Goal: Information Seeking & Learning: Find contact information

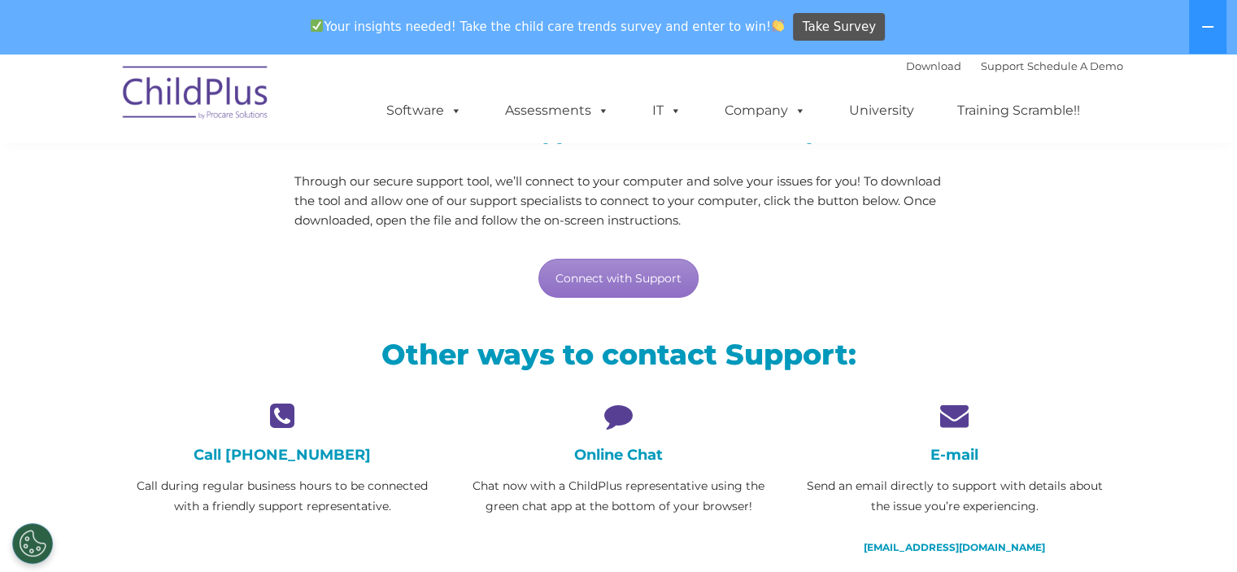
scroll to position [188, 0]
click at [603, 278] on link "Connect with Support" at bounding box center [619, 277] width 160 height 39
drag, startPoint x: 603, startPoint y: 416, endPoint x: 613, endPoint y: 417, distance: 9.9
click at [603, 416] on icon at bounding box center [619, 414] width 312 height 28
click at [622, 464] on div "Online Chat Chat now with a ChildPlus representative using the green chat app a…" at bounding box center [619, 458] width 312 height 116
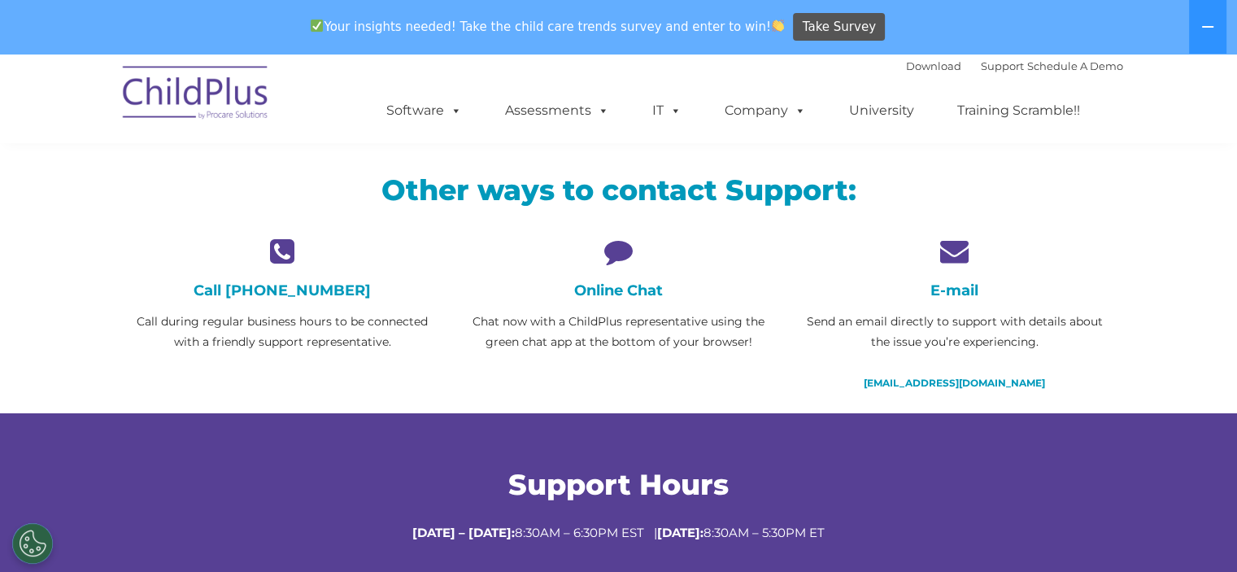
scroll to position [352, 0]
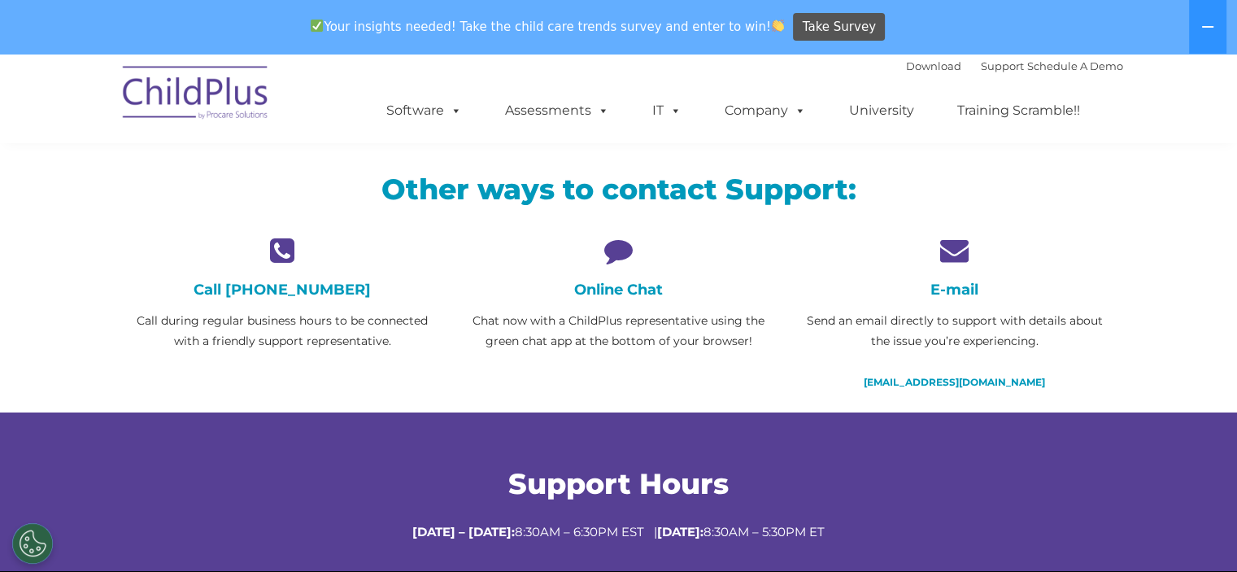
click at [632, 300] on div "Online Chat Chat now with a ChildPlus representative using the green chat app a…" at bounding box center [619, 294] width 312 height 116
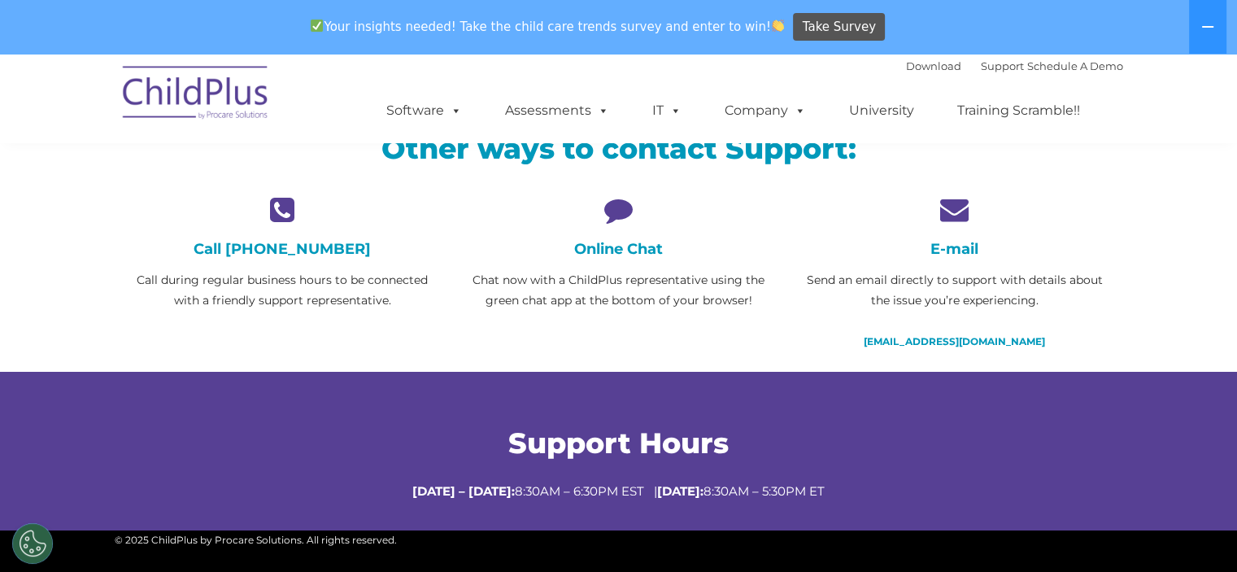
scroll to position [399, 0]
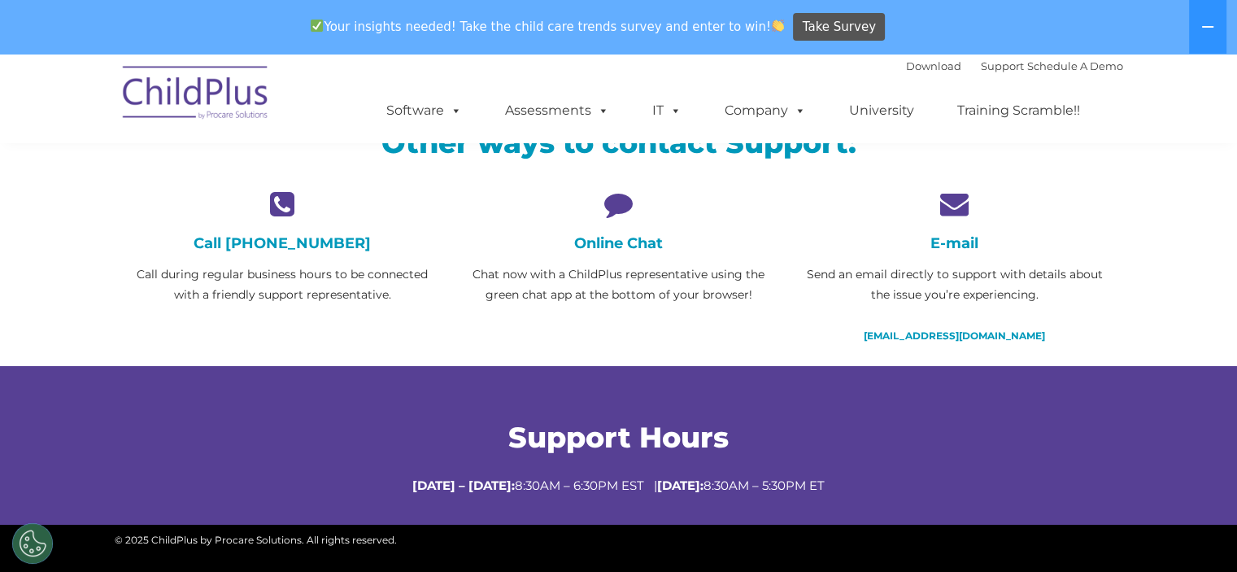
click at [609, 207] on icon at bounding box center [619, 204] width 312 height 28
click at [609, 246] on h4 "Online Chat" at bounding box center [619, 243] width 312 height 18
click at [604, 279] on p "Chat now with a ChildPlus representative using the green chat app at the bottom…" at bounding box center [619, 284] width 312 height 41
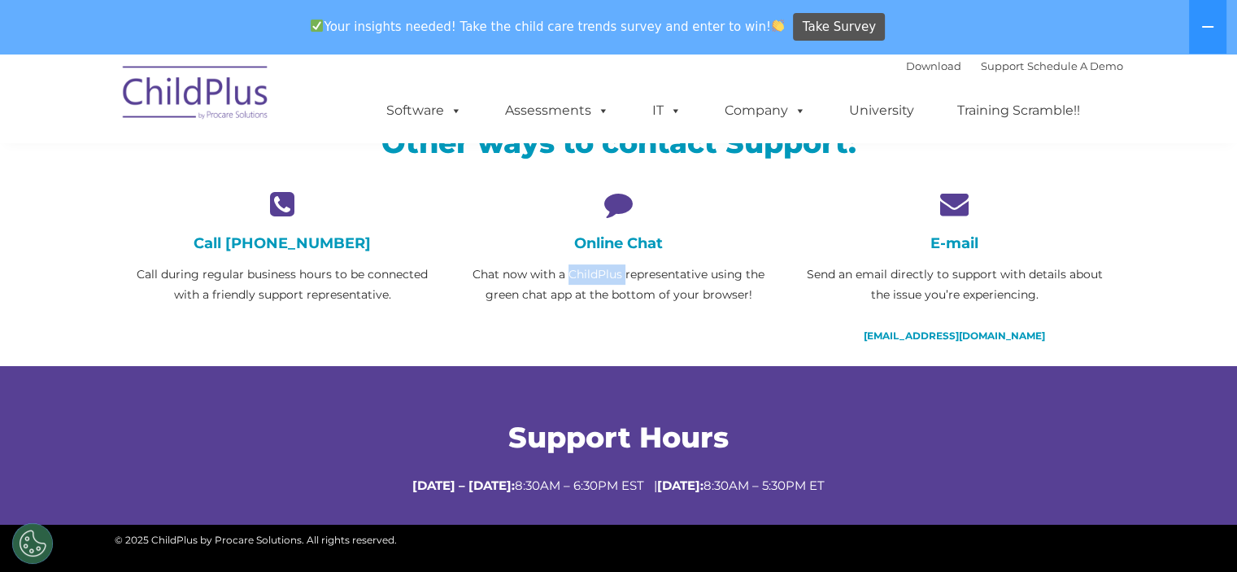
click at [604, 279] on p "Chat now with a ChildPlus representative using the green chat app at the bottom…" at bounding box center [619, 284] width 312 height 41
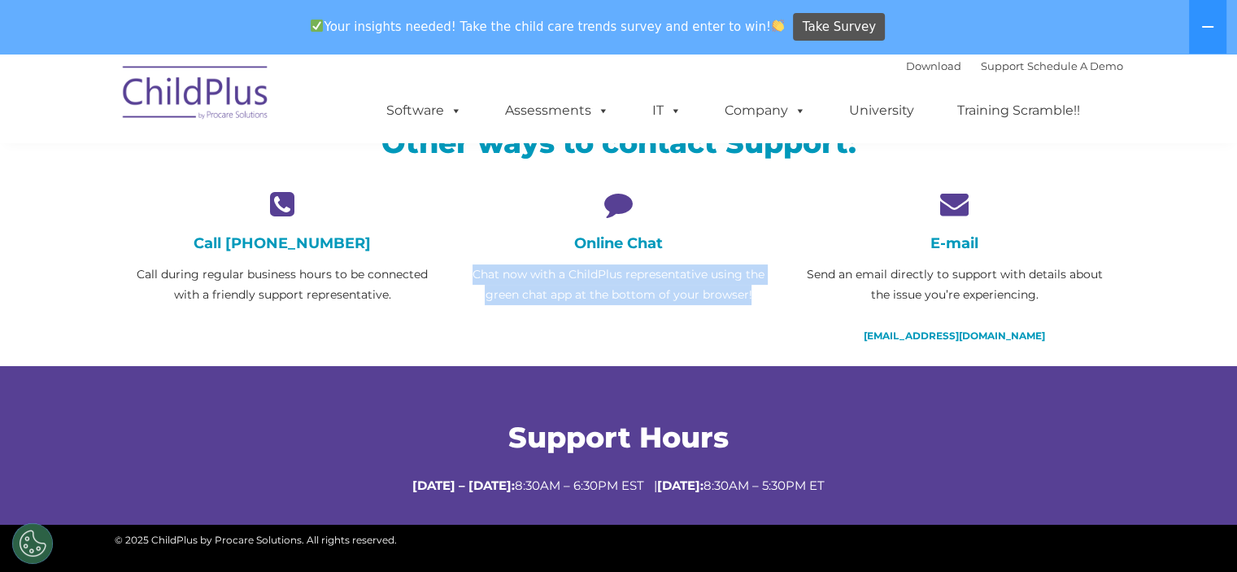
click at [604, 279] on p "Chat now with a ChildPlus representative using the green chat app at the bottom…" at bounding box center [619, 284] width 312 height 41
click at [616, 316] on div "Online Chat Chat now with a ChildPlus representative using the green chat app a…" at bounding box center [619, 258] width 336 height 136
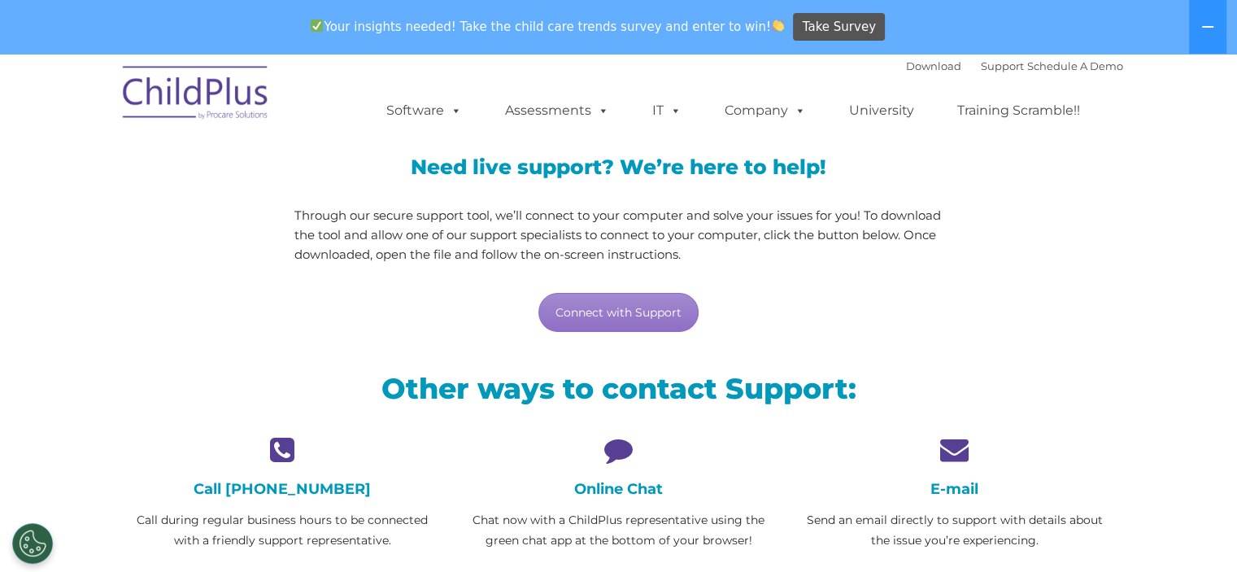
scroll to position [696, 0]
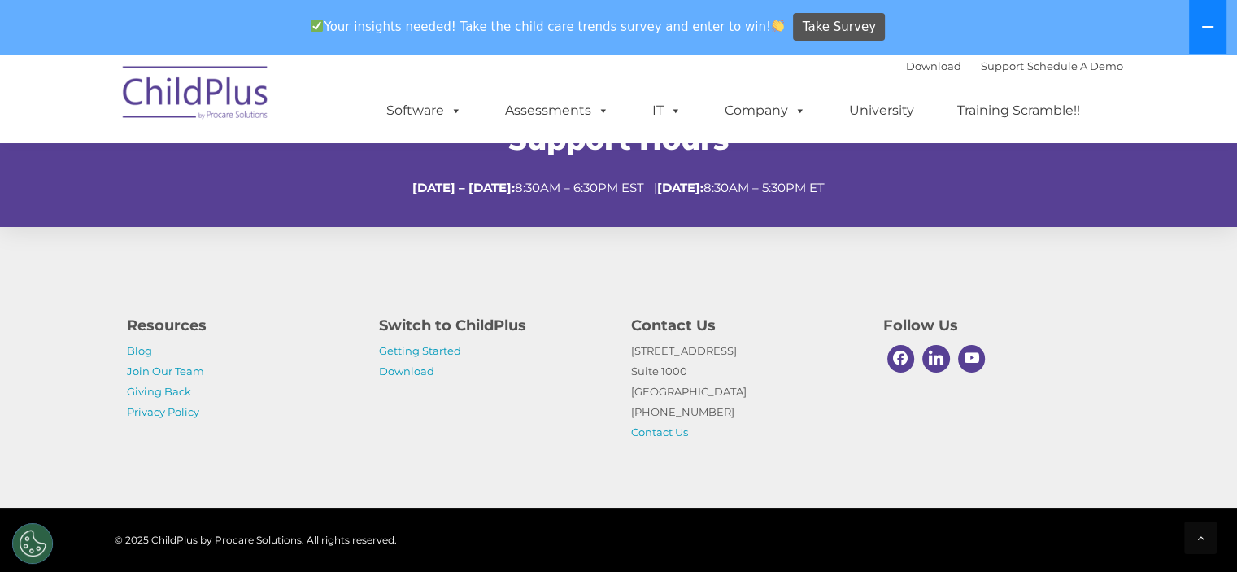
click at [1201, 28] on button at bounding box center [1207, 27] width 37 height 54
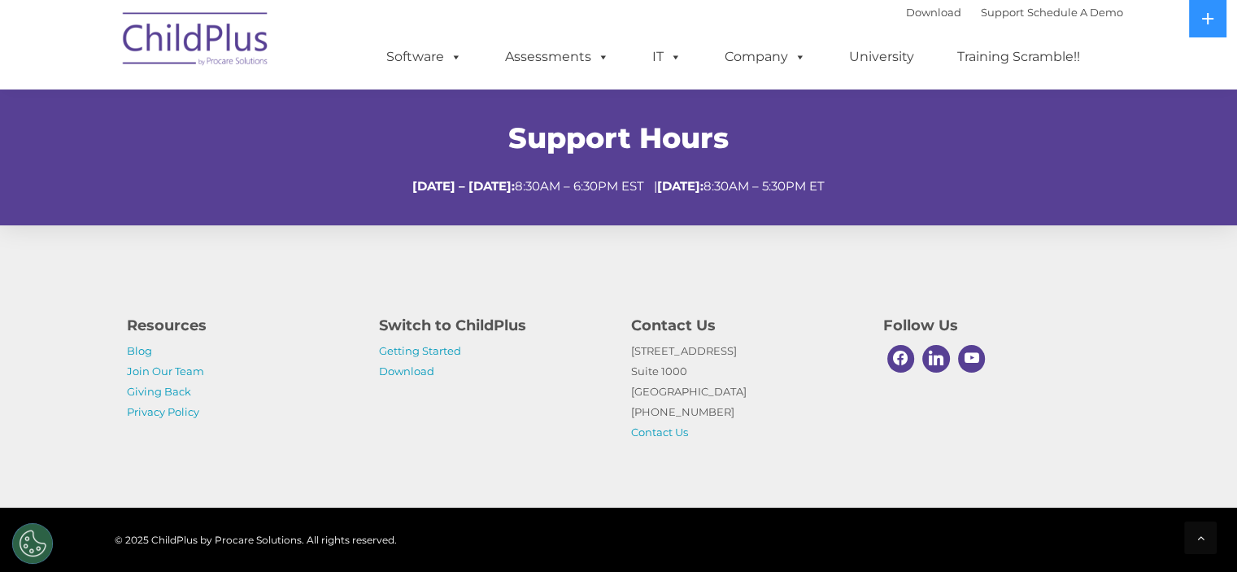
scroll to position [643, 0]
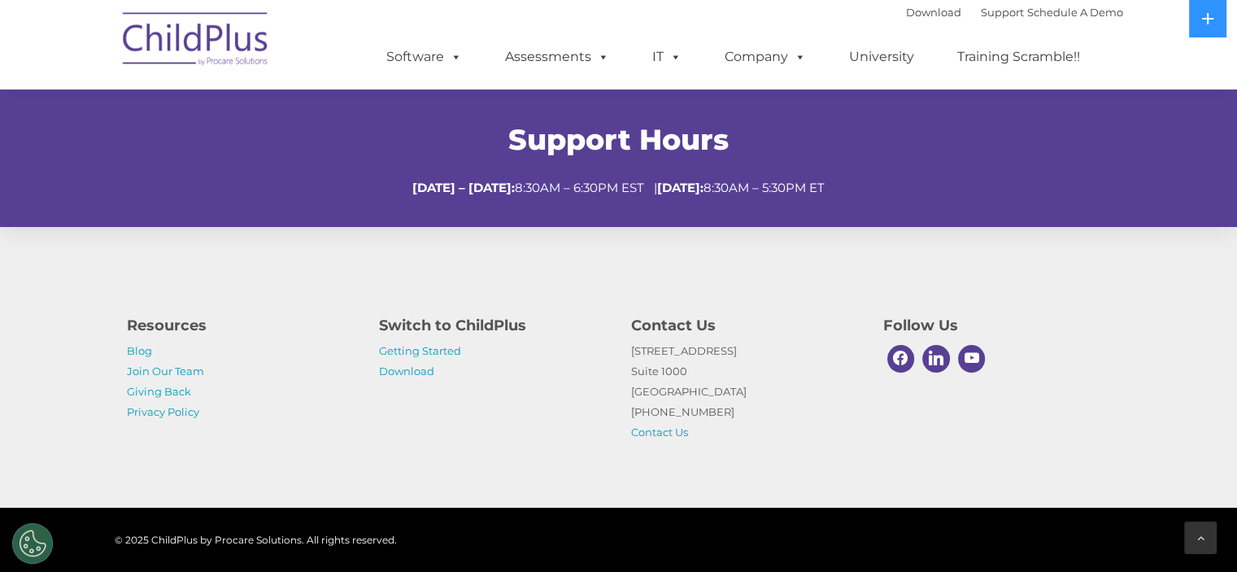
click at [1199, 539] on icon at bounding box center [1200, 537] width 7 height 11
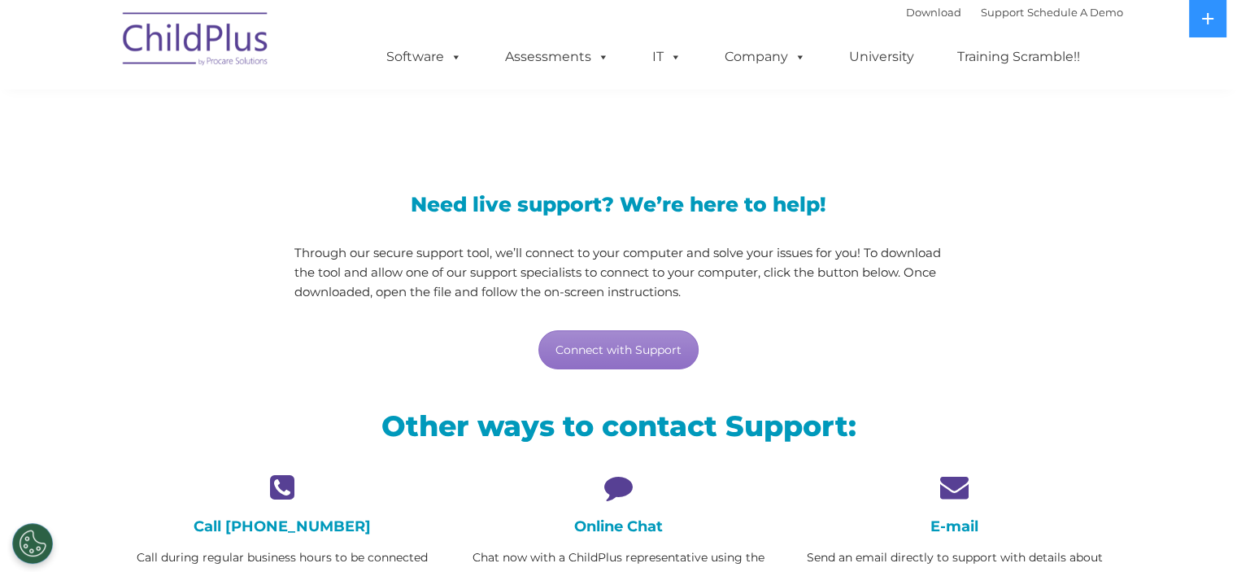
scroll to position [0, 0]
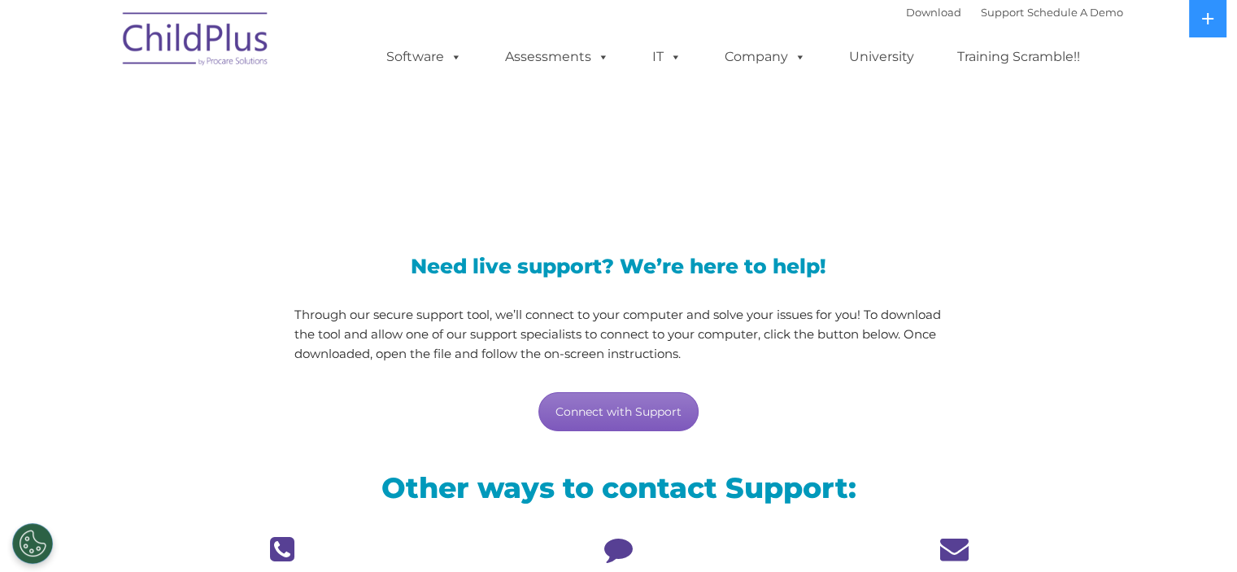
click at [635, 413] on link "Connect with Support" at bounding box center [619, 411] width 160 height 39
click at [636, 153] on span "LiveSupport with SplashTop" at bounding box center [431, 142] width 609 height 50
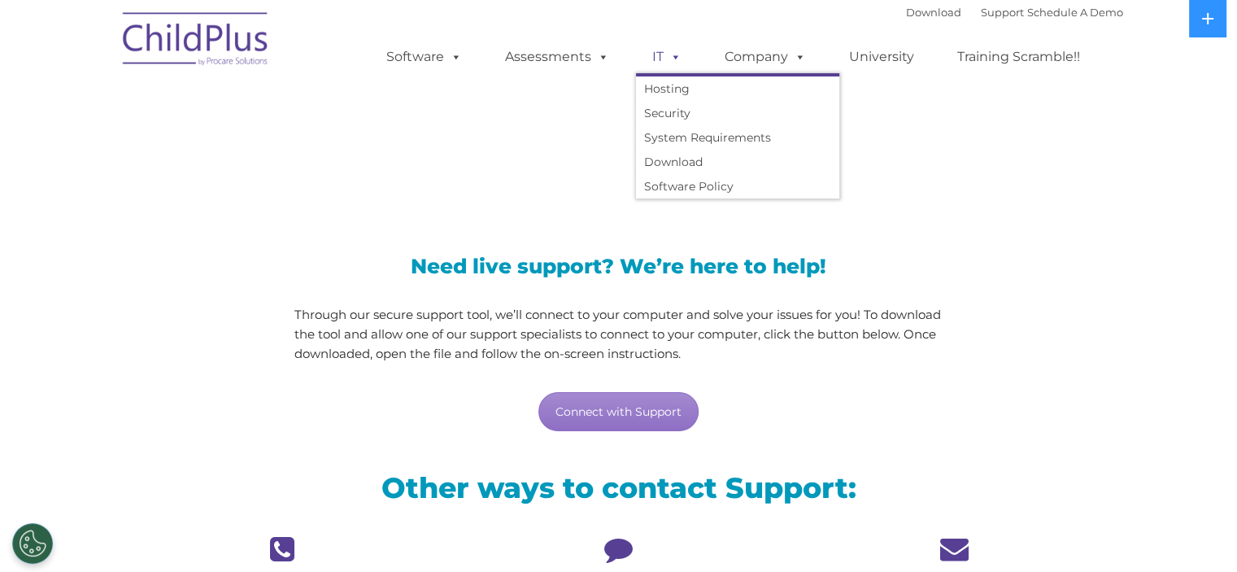
click at [667, 55] on span at bounding box center [673, 56] width 18 height 15
click at [674, 57] on span at bounding box center [673, 56] width 18 height 15
click at [597, 214] on div "Need live support? We’re here to help! Through our secure support tool, we’ll c…" at bounding box center [618, 328] width 673 height 242
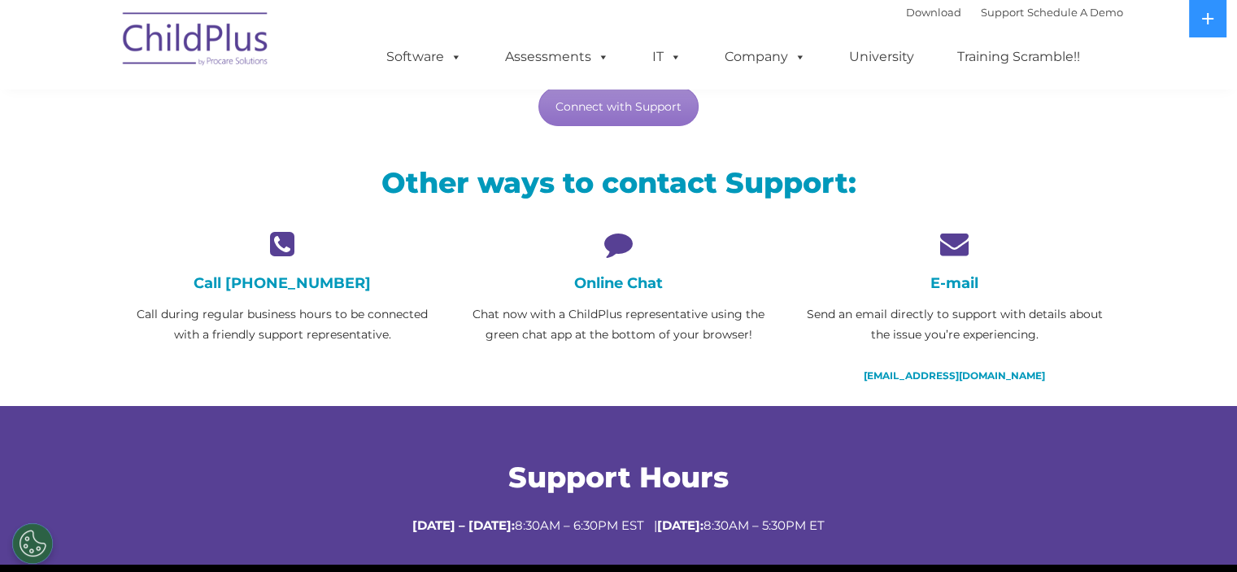
scroll to position [290, 0]
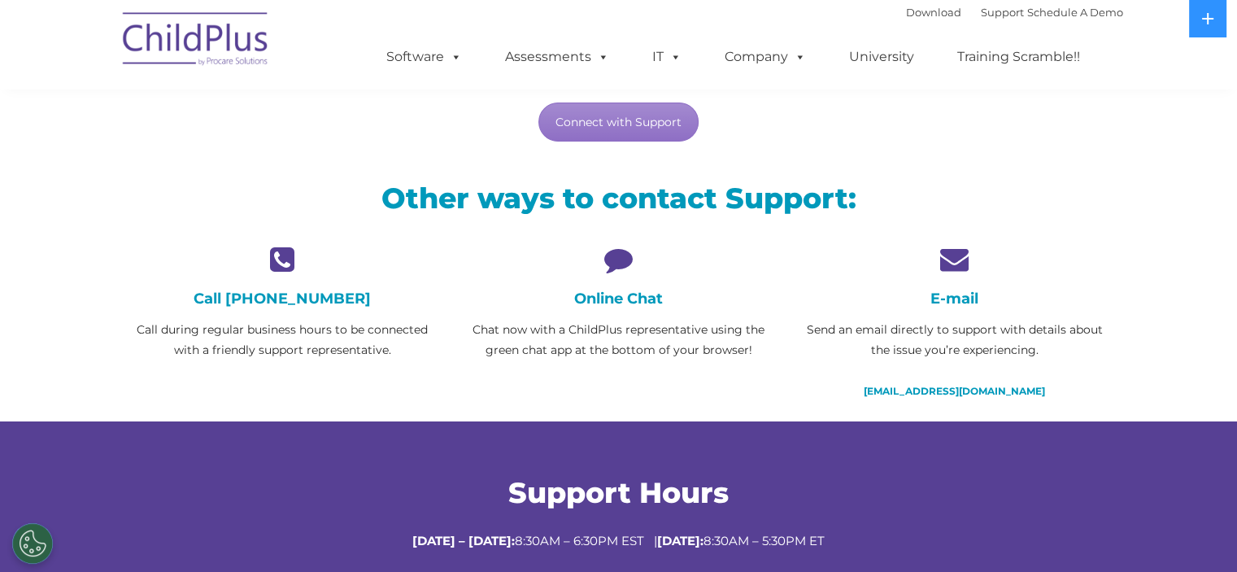
click at [604, 320] on p "Chat now with a ChildPlus representative using the green chat app at the bottom…" at bounding box center [619, 340] width 312 height 41
click at [417, 354] on p "Call during regular business hours to be connected with a friendly support repr…" at bounding box center [283, 340] width 312 height 41
click at [296, 296] on h4 "Call 800.888.6674" at bounding box center [283, 299] width 312 height 18
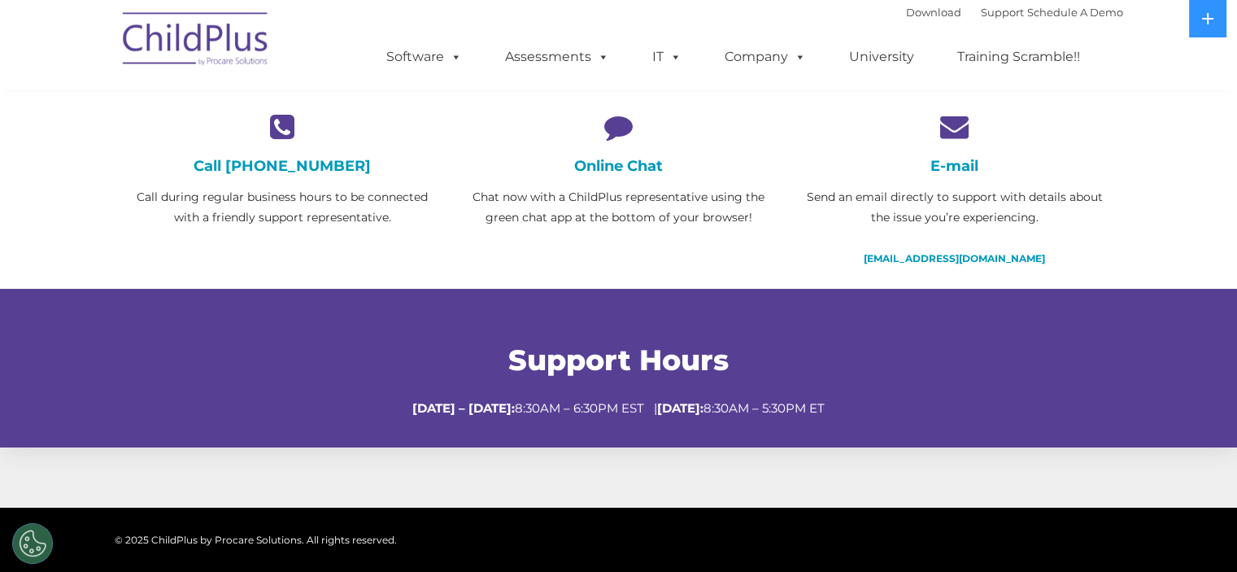
scroll to position [0, 0]
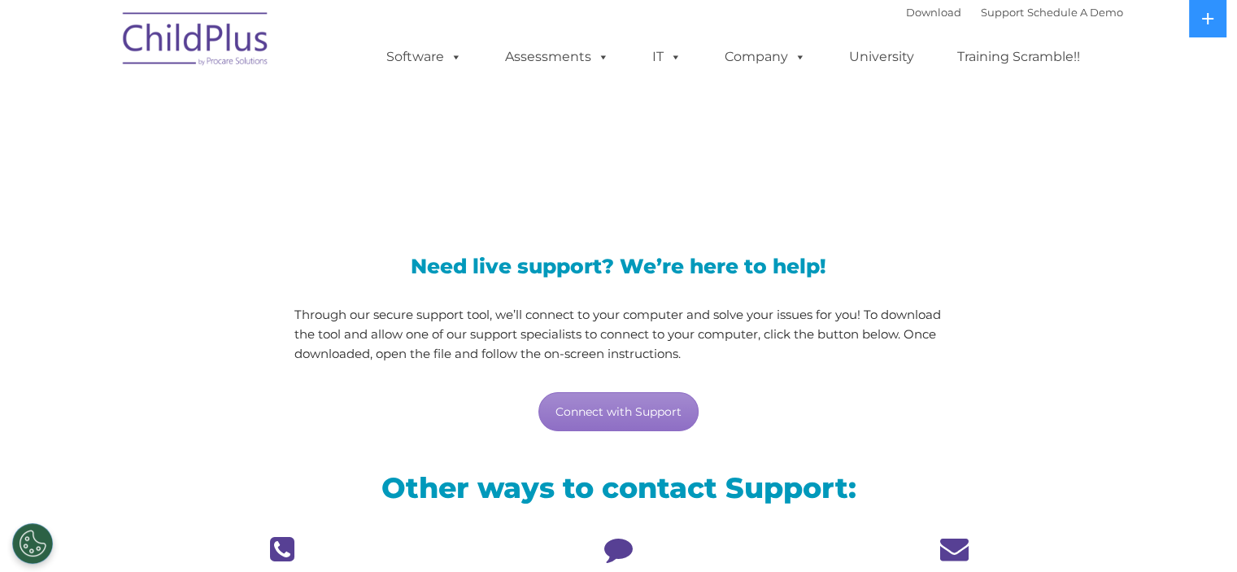
click at [166, 37] on img at bounding box center [196, 41] width 163 height 81
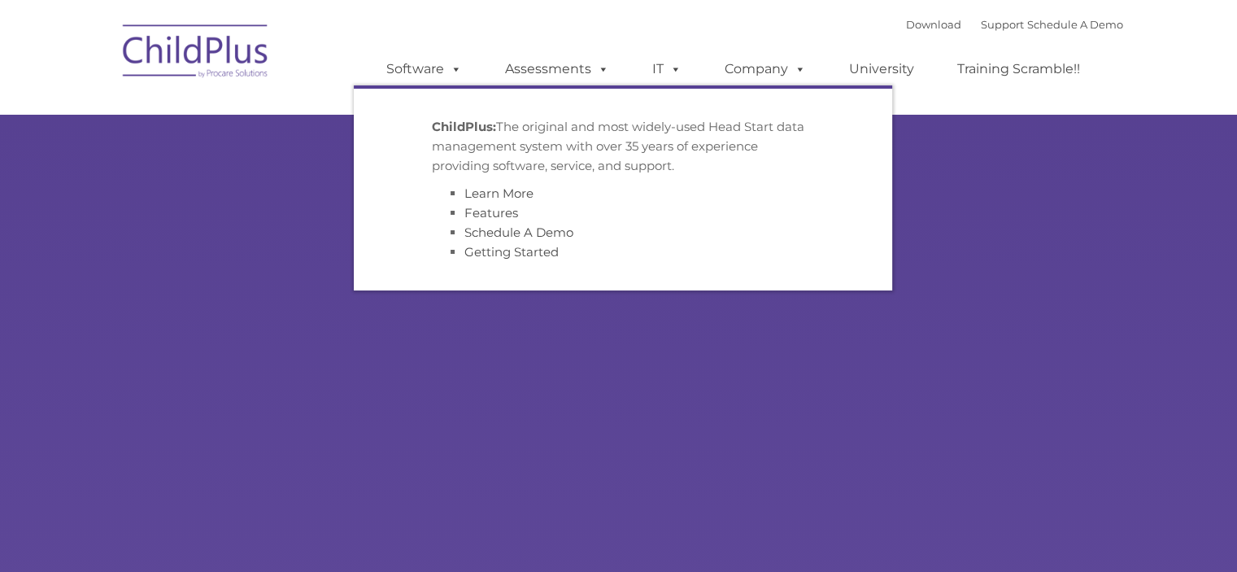
type input ""
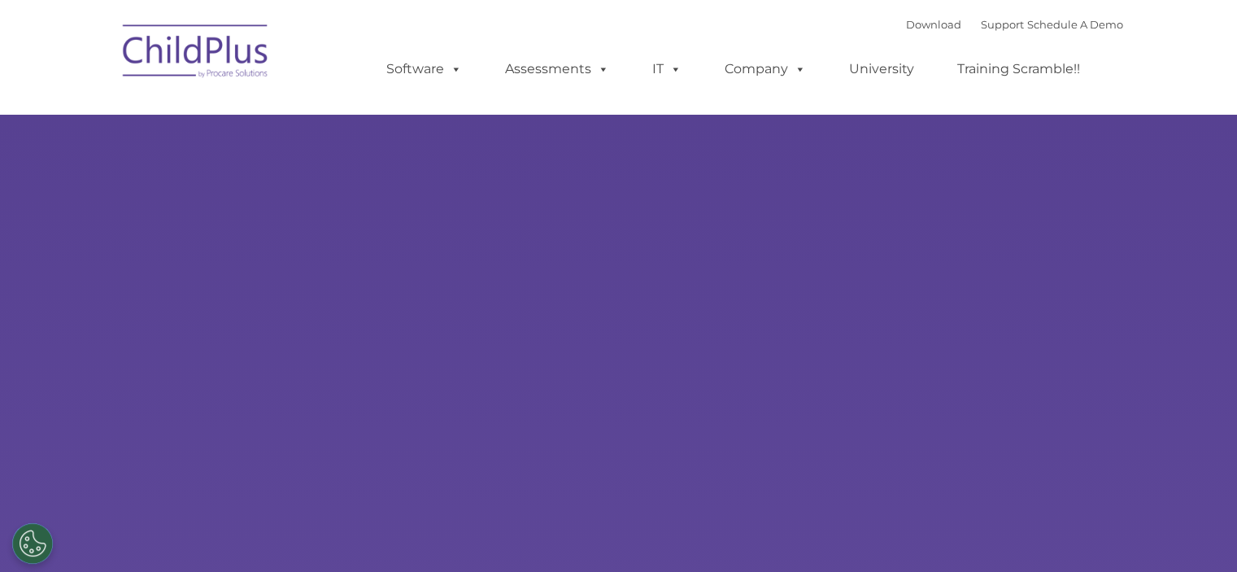
select select "MEDIUM"
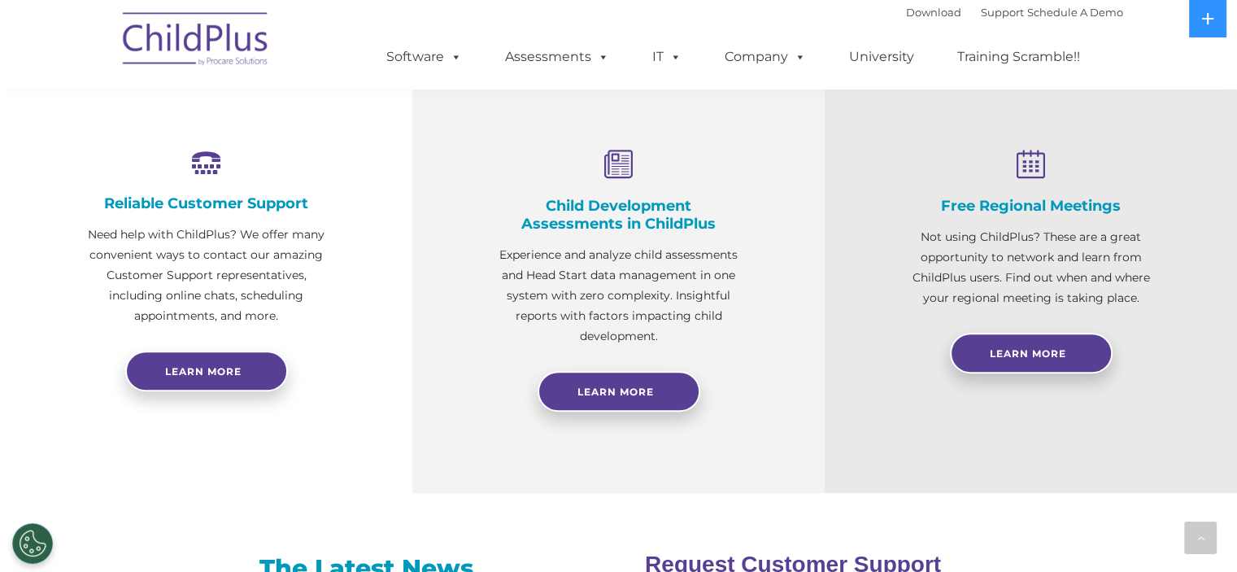
scroll to position [617, 0]
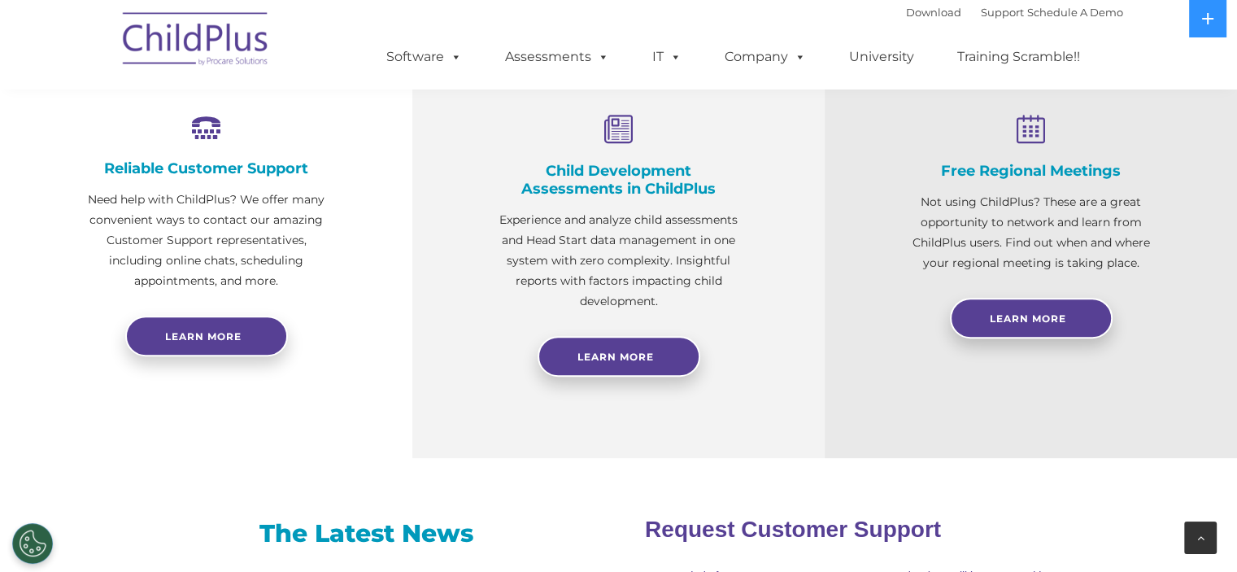
click at [1207, 545] on div at bounding box center [1200, 537] width 33 height 33
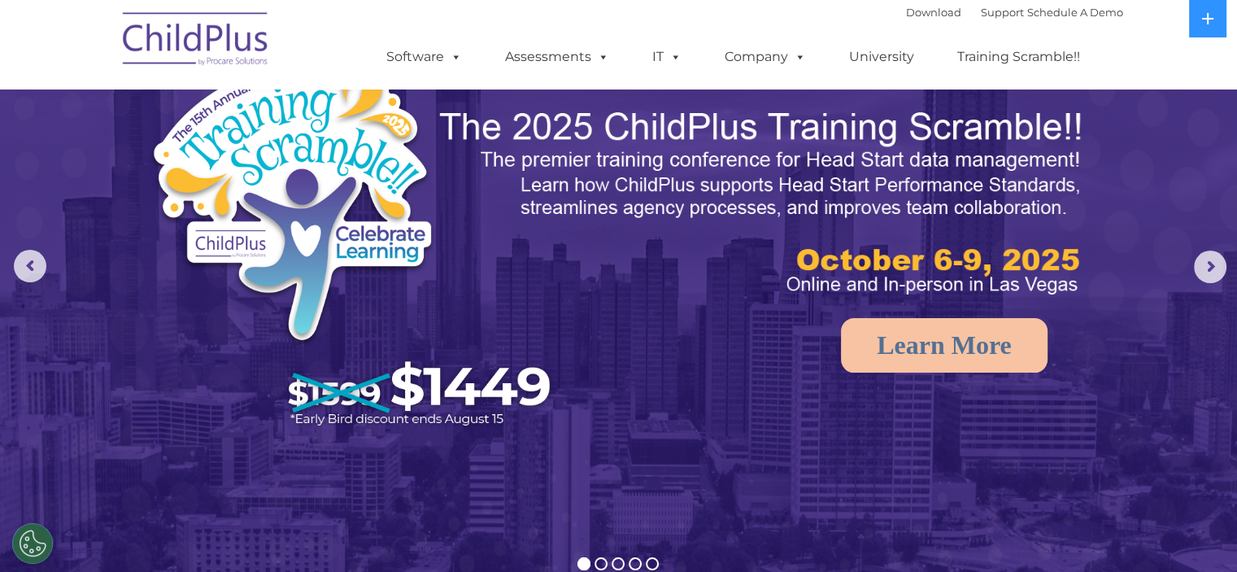
scroll to position [0, 0]
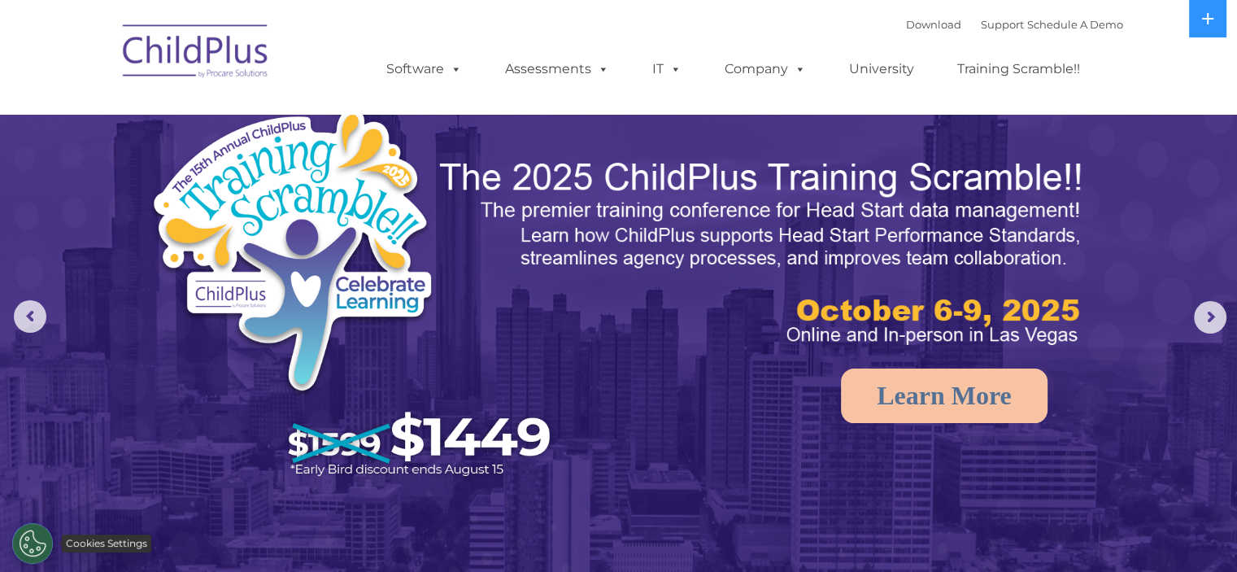
click at [40, 539] on button "Cookies Settings" at bounding box center [32, 543] width 41 height 41
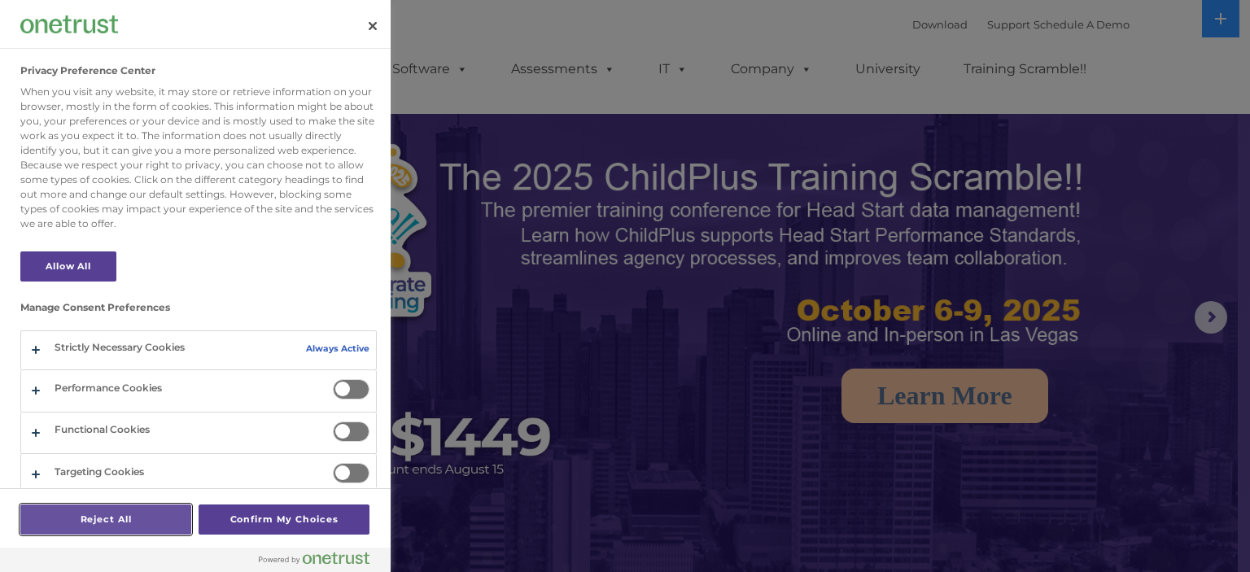
click at [127, 532] on button "Reject All" at bounding box center [105, 519] width 171 height 30
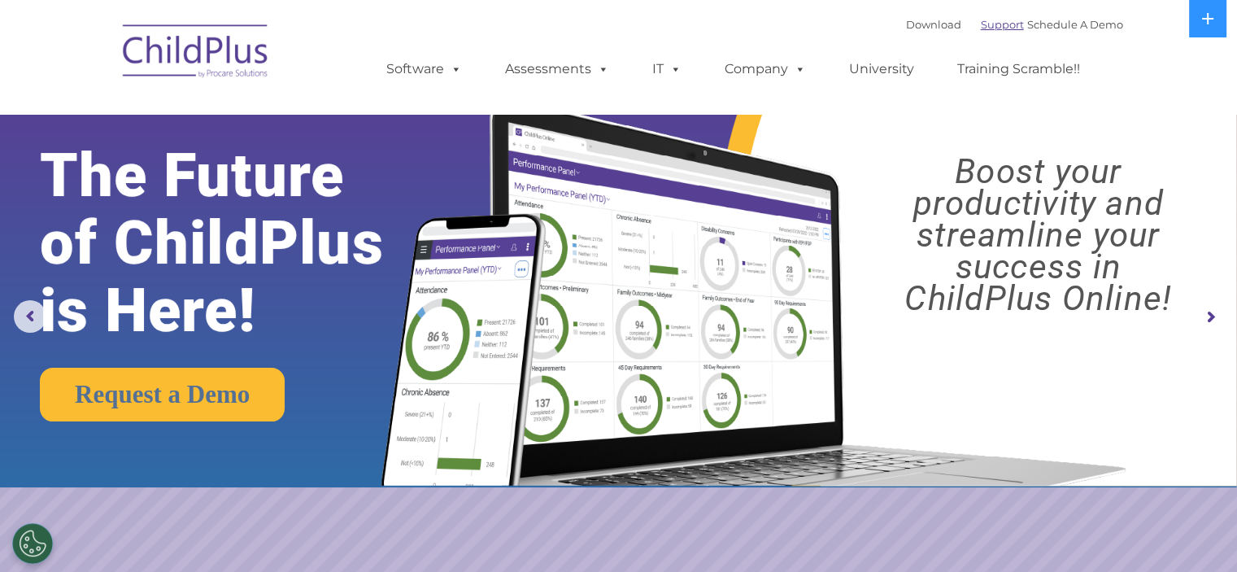
click at [981, 25] on link "Support" at bounding box center [1002, 24] width 43 height 13
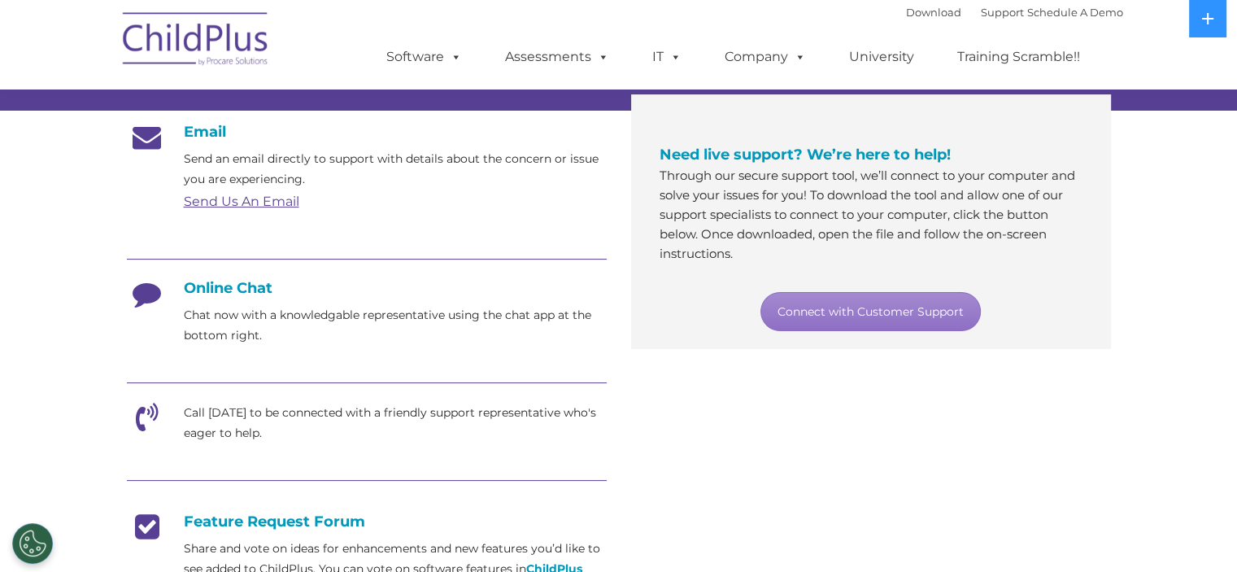
scroll to position [268, 0]
click at [273, 318] on p "Chat now with a knowledgable representative using the chat app at the bottom ri…" at bounding box center [395, 324] width 423 height 41
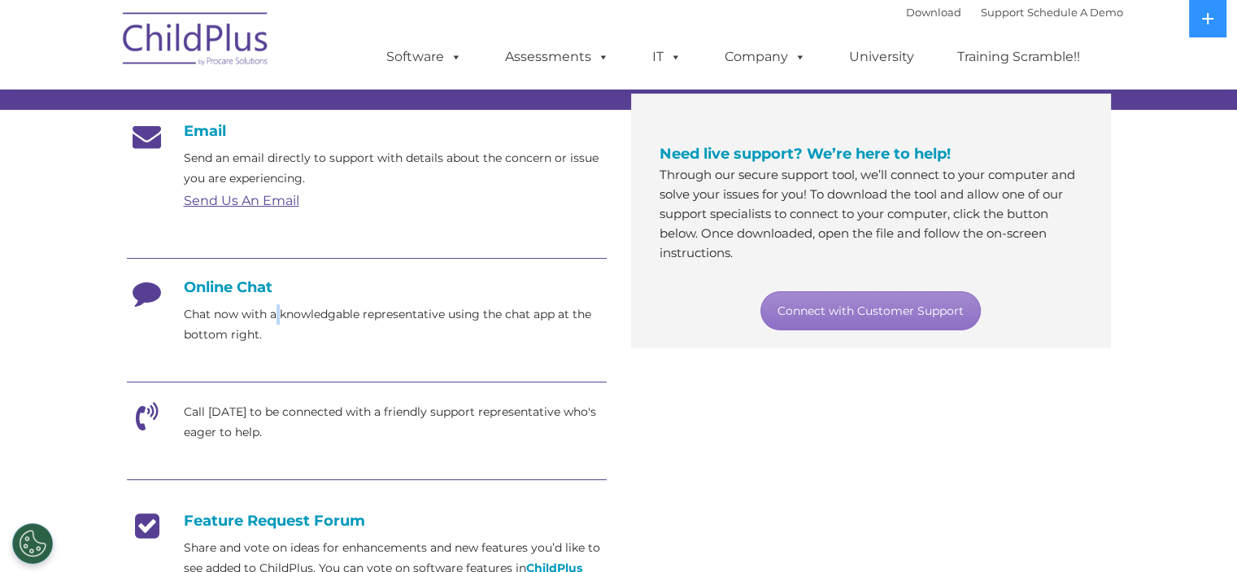
click at [273, 318] on p "Chat now with a knowledgable representative using the chat app at the bottom ri…" at bounding box center [395, 324] width 423 height 41
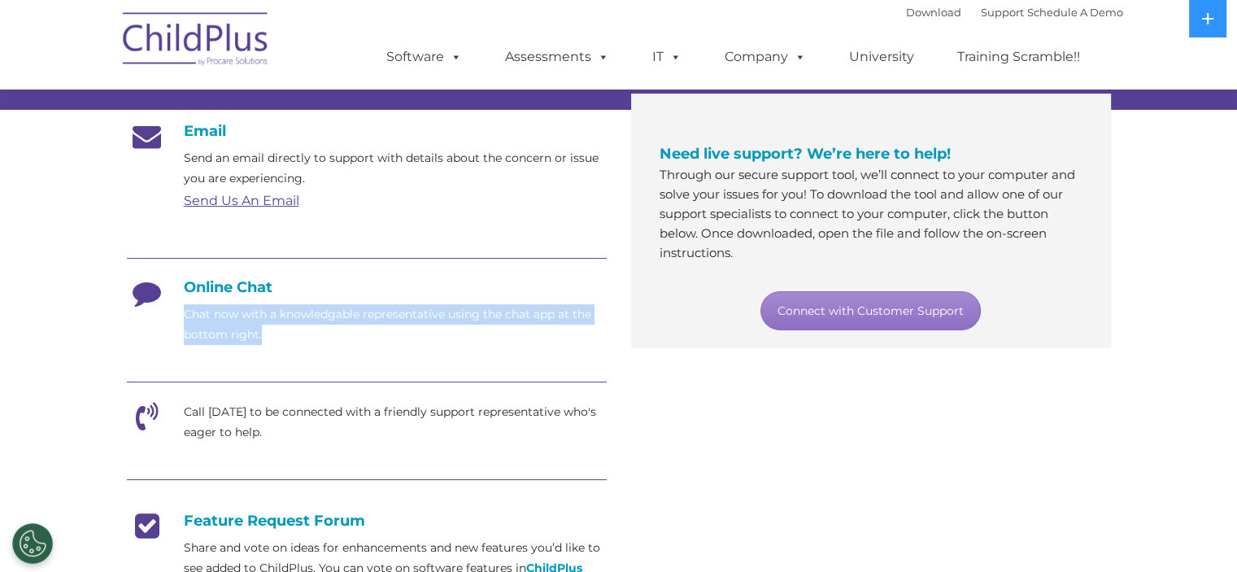
click at [273, 318] on p "Chat now with a knowledgable representative using the chat app at the bottom ri…" at bounding box center [395, 324] width 423 height 41
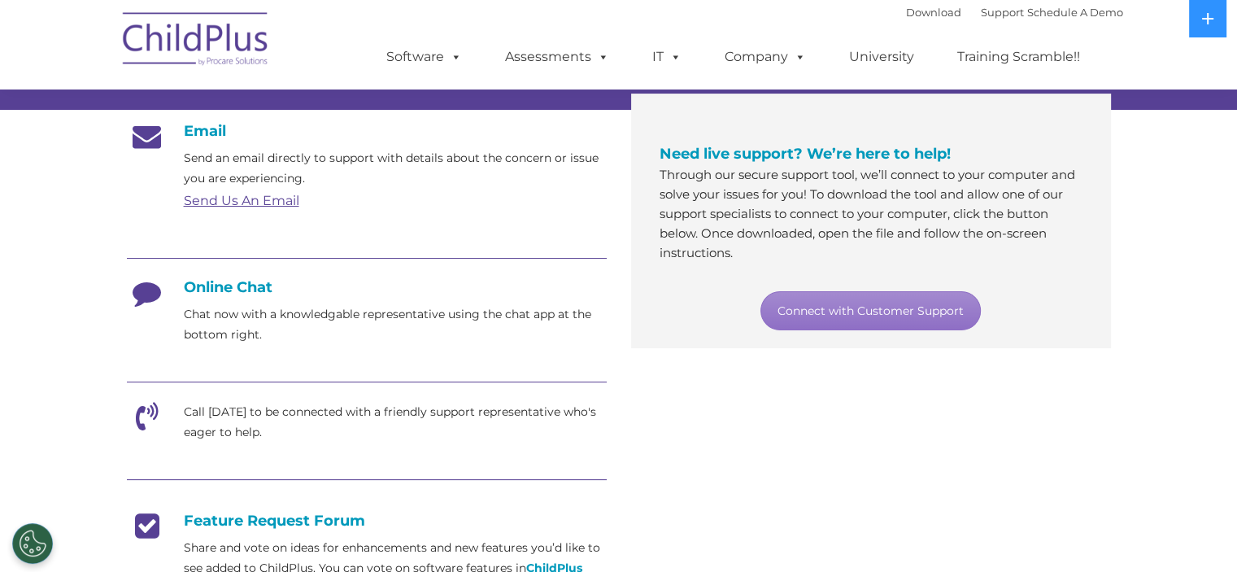
click at [1212, 556] on section "Customer Support Need help with ChildPlus? We offer many convenient ways to con…" at bounding box center [618, 359] width 1237 height 1254
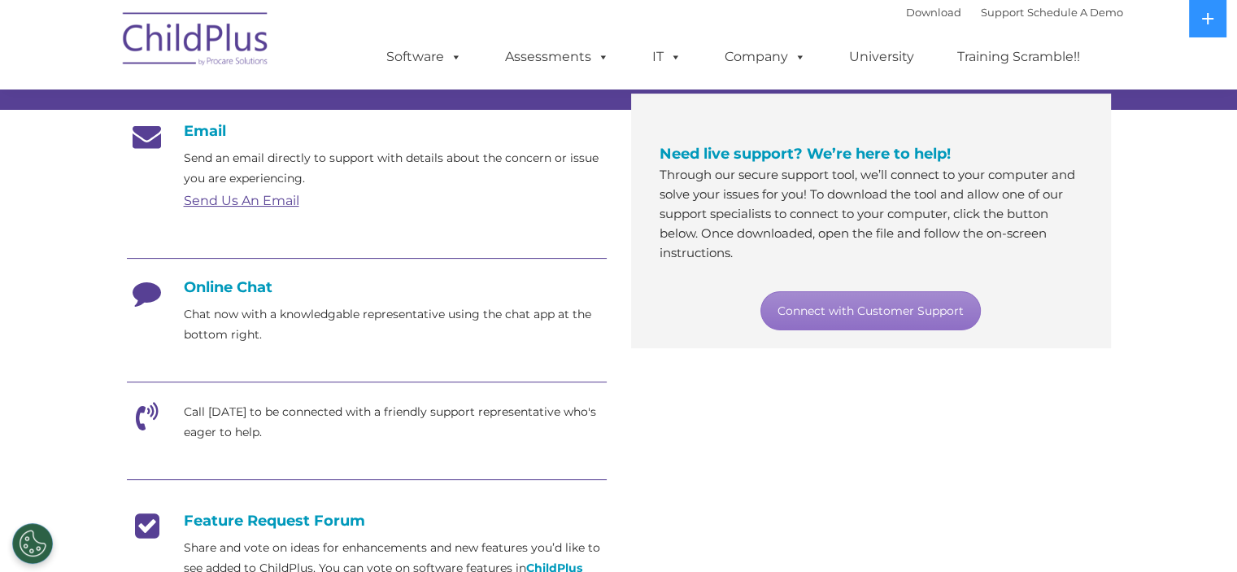
click at [1212, 556] on section "Customer Support Need help with ChildPlus? We offer many convenient ways to con…" at bounding box center [618, 359] width 1237 height 1254
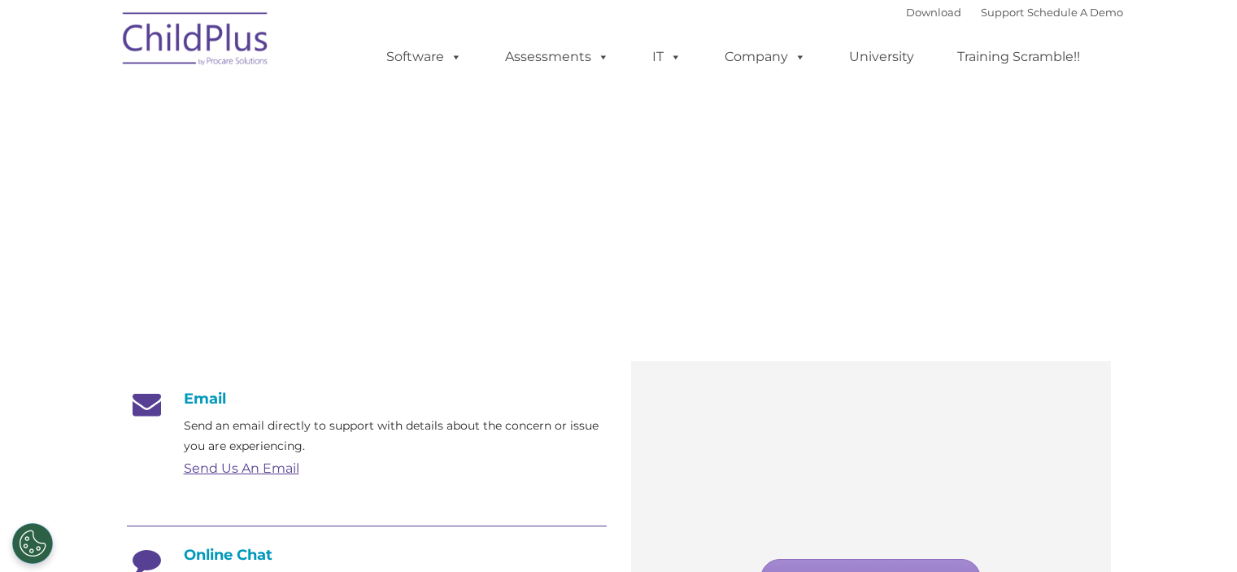
scroll to position [268, 0]
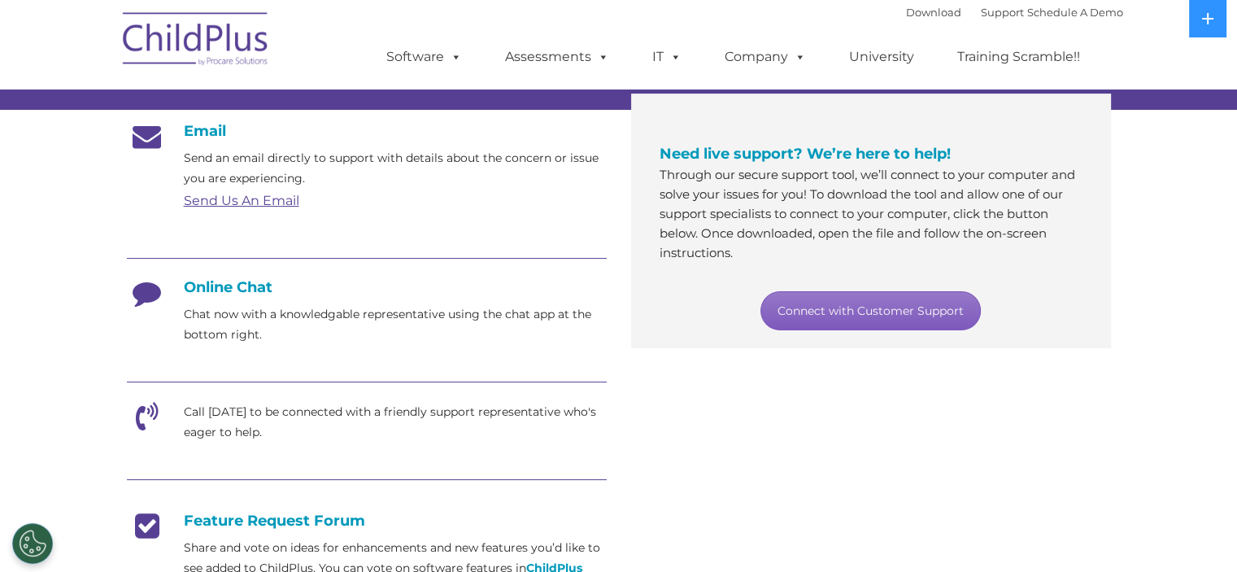
click at [923, 302] on link "Connect with Customer Support" at bounding box center [871, 310] width 220 height 39
click at [85, 253] on section "Customer Support Need help with ChildPlus? We offer many convenient ways to con…" at bounding box center [618, 359] width 1237 height 1254
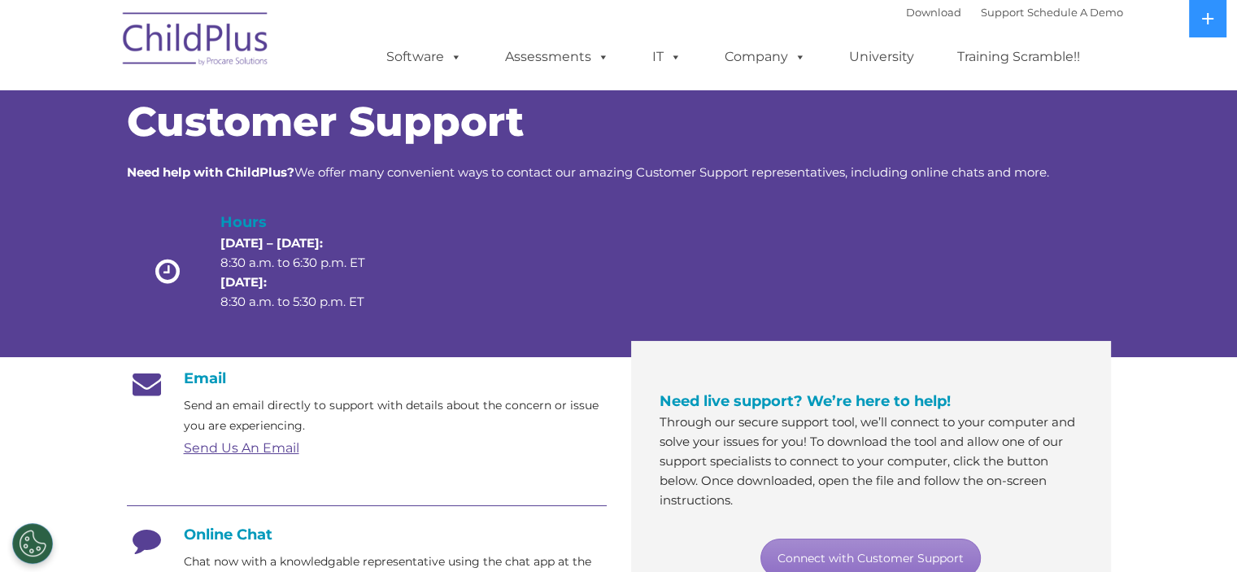
scroll to position [0, 0]
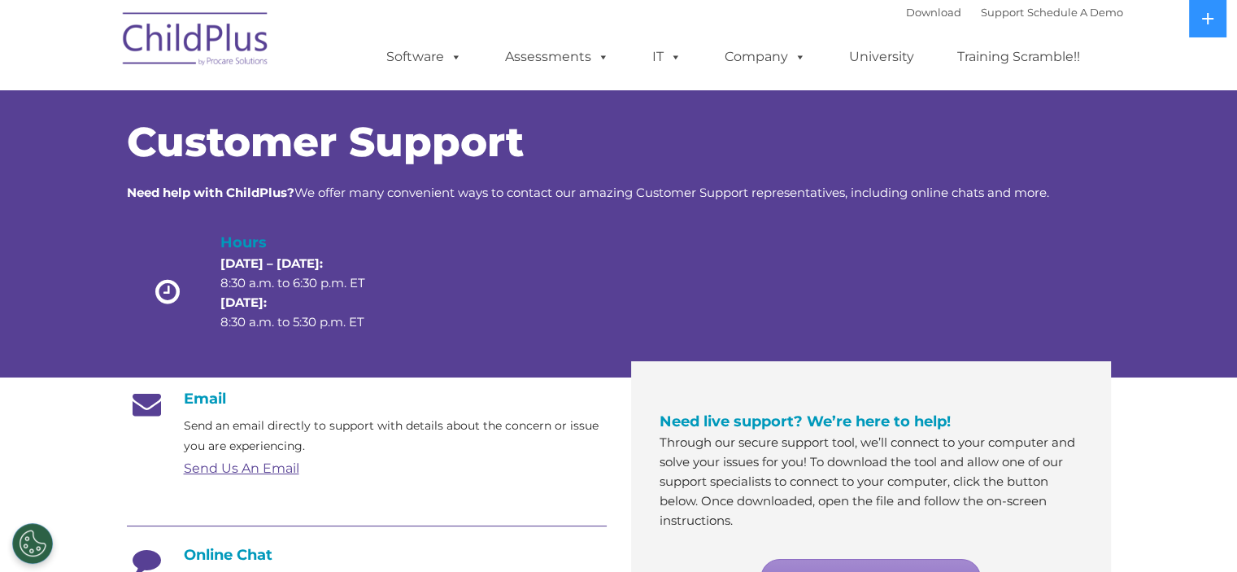
click at [225, 46] on img at bounding box center [196, 41] width 163 height 81
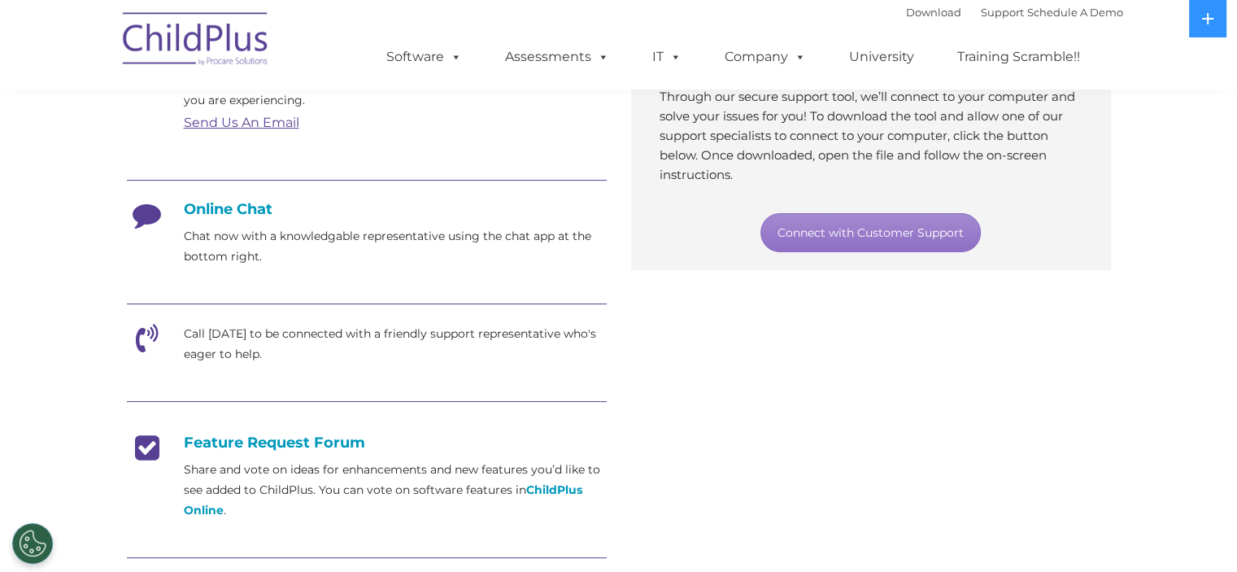
scroll to position [334, 0]
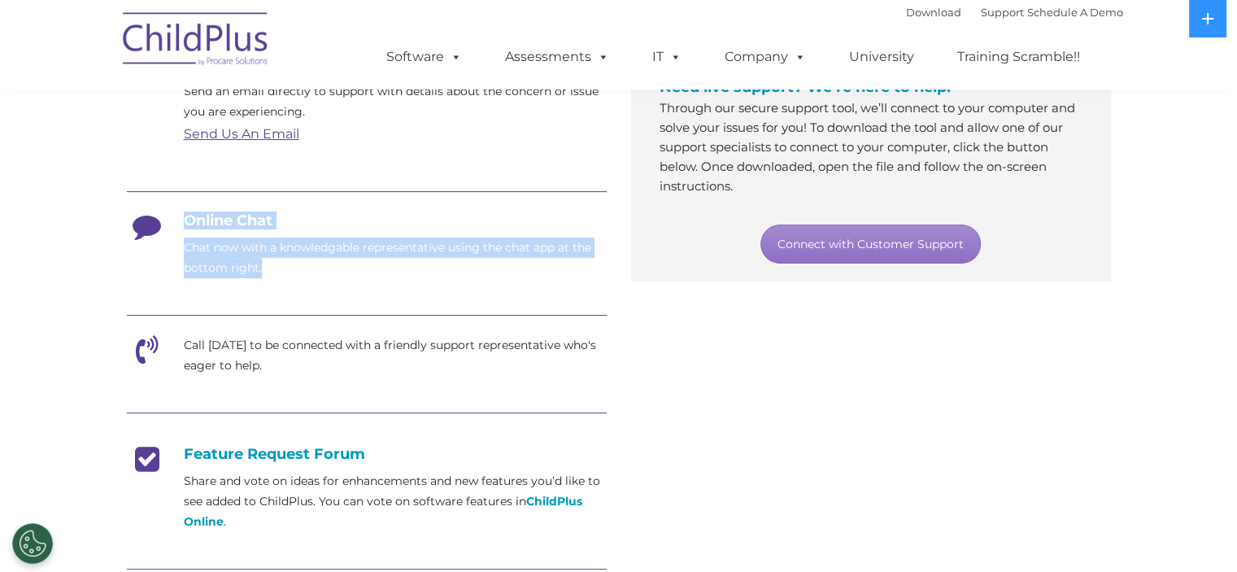
drag, startPoint x: 268, startPoint y: 263, endPoint x: 176, endPoint y: 211, distance: 106.4
click at [176, 212] on div "Online Chat Chat now with a knowledgable representative using the chat app at t…" at bounding box center [367, 245] width 480 height 67
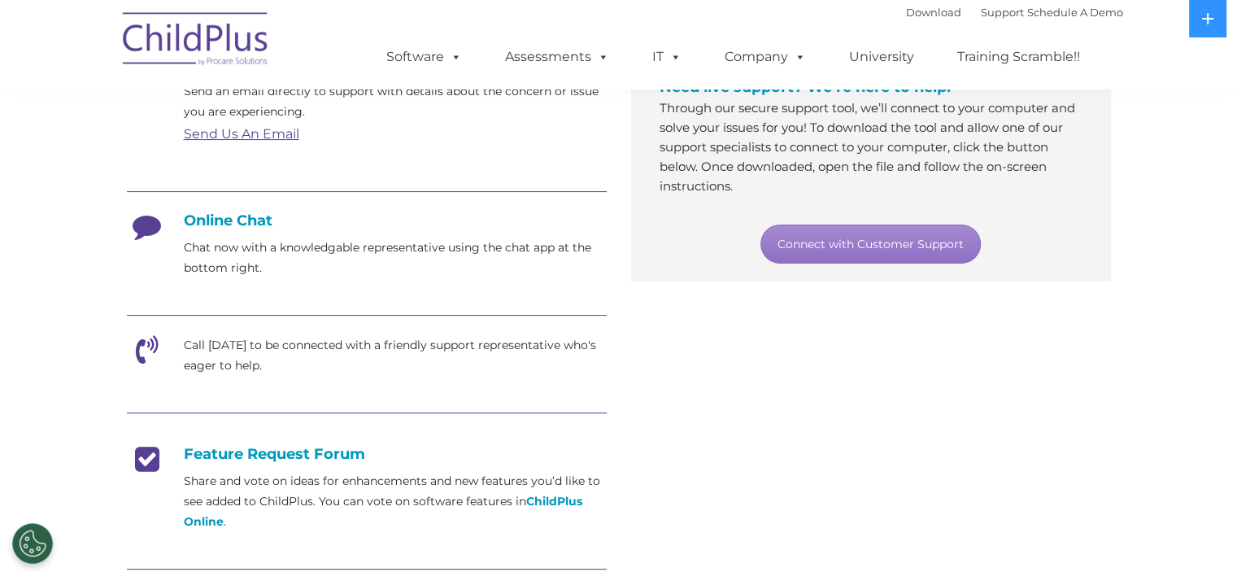
click at [308, 303] on div at bounding box center [367, 317] width 480 height 37
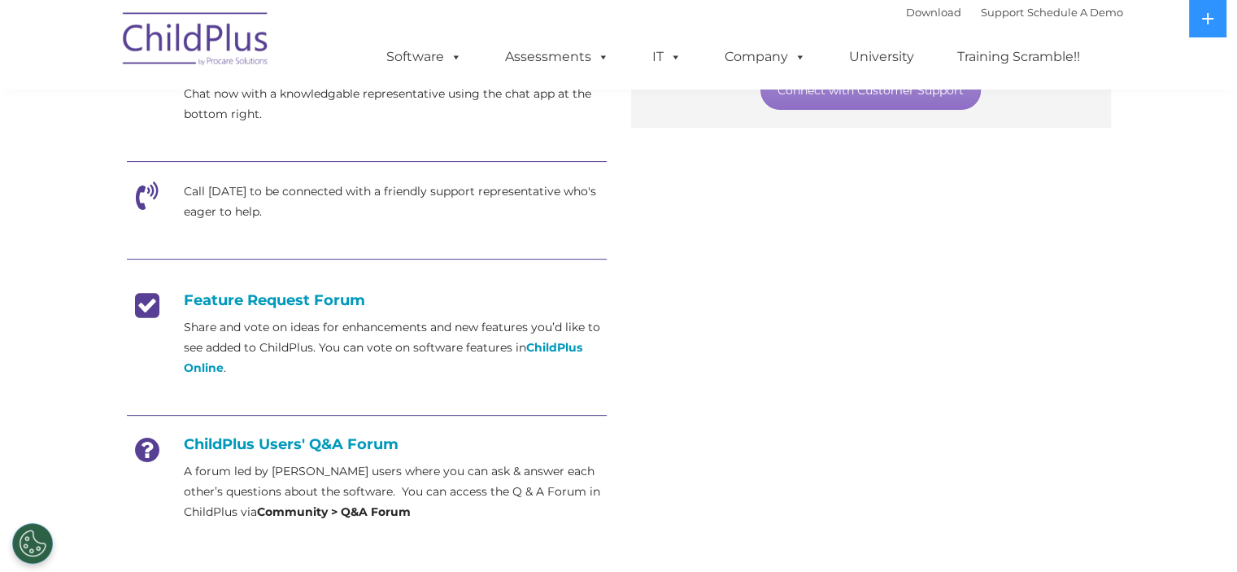
scroll to position [517, 0]
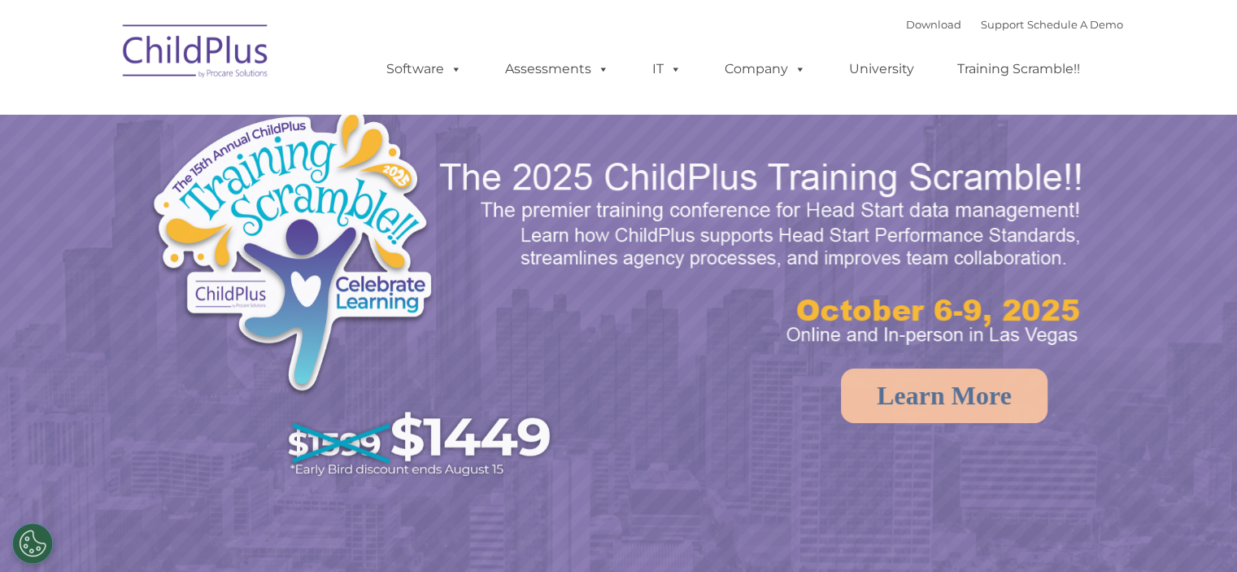
select select "MEDIUM"
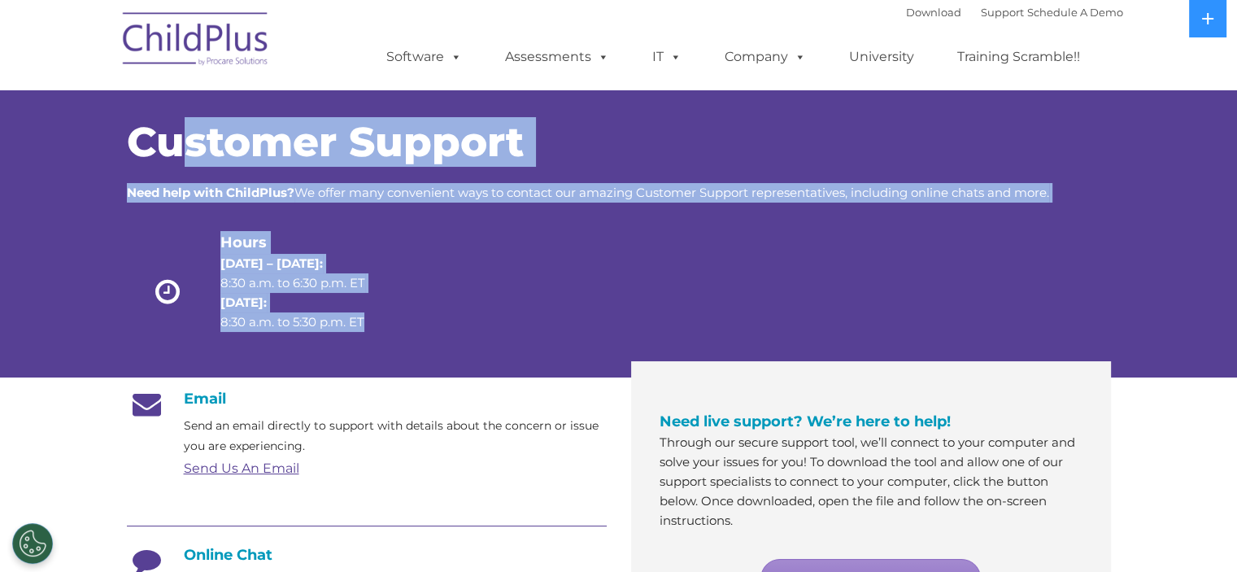
drag, startPoint x: 185, startPoint y: 136, endPoint x: 672, endPoint y: 227, distance: 494.9
click at [931, 268] on div "Customer Support Need help with ChildPlus? We offer many convenient ways to con…" at bounding box center [619, 241] width 984 height 238
click at [246, 308] on strong "[DATE]:" at bounding box center [243, 301] width 46 height 15
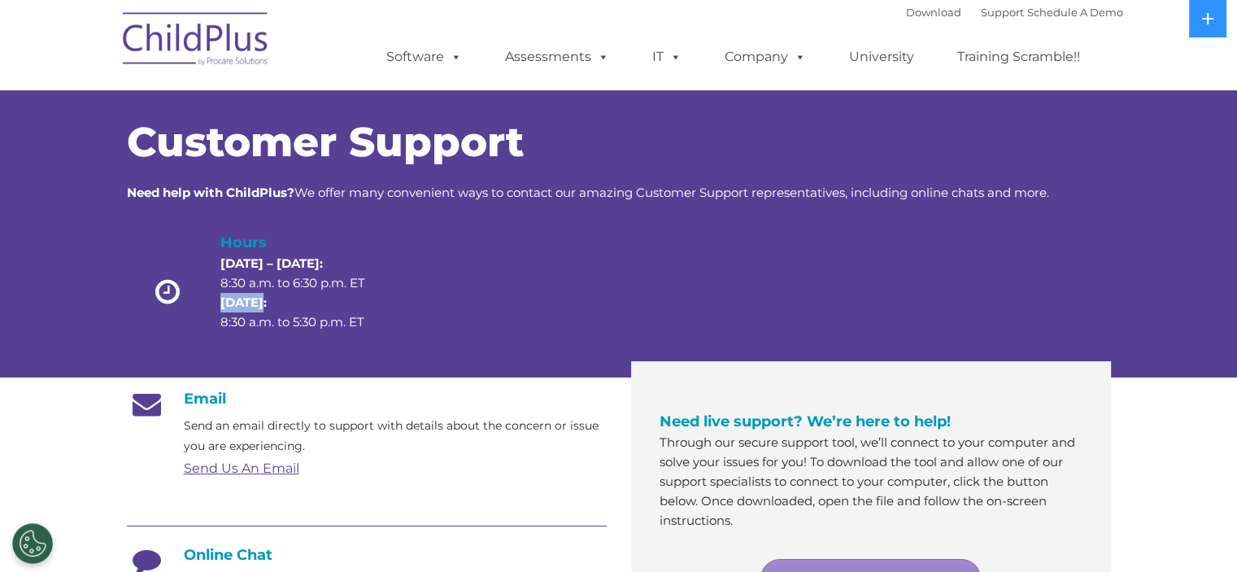
click at [246, 308] on strong "[DATE]:" at bounding box center [243, 301] width 46 height 15
drag, startPoint x: 260, startPoint y: 276, endPoint x: 289, endPoint y: 270, distance: 29.0
click at [260, 276] on p "[DATE] – [DATE]: 8:30 a.m. to 6:30 p.m. ET [DATE]: 8:30 a.m. to 5:30 p.m. ET" at bounding box center [306, 293] width 172 height 78
click at [710, 185] on span "Need help with ChildPlus? We offer many convenient ways to contact our amazing …" at bounding box center [588, 192] width 923 height 15
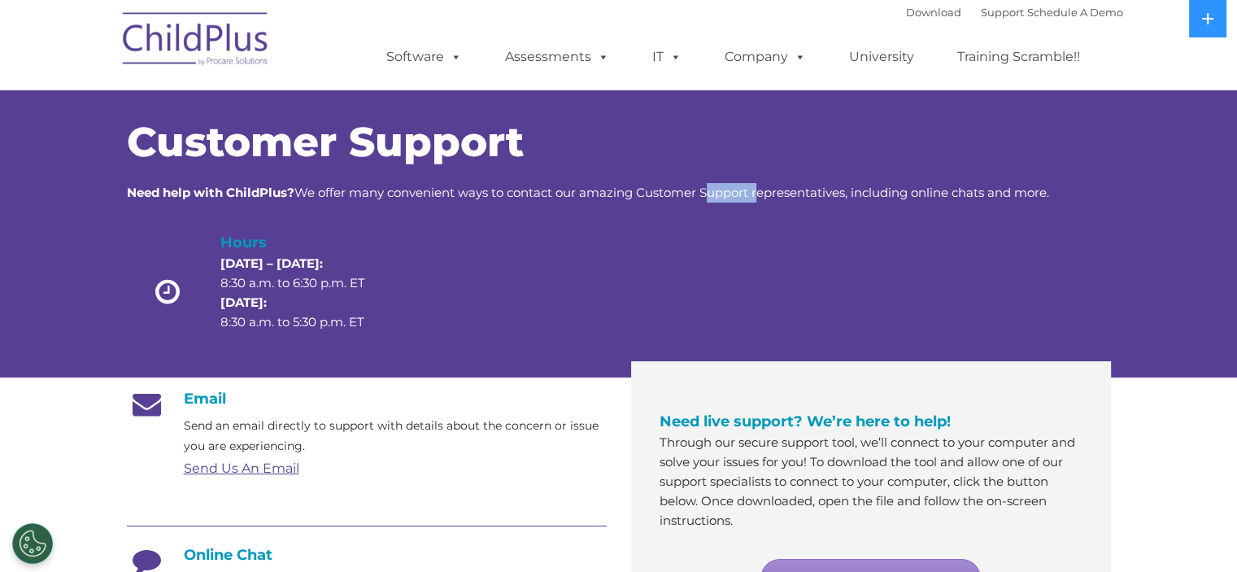
click at [710, 185] on span "Need help with ChildPlus? We offer many convenient ways to contact our amazing …" at bounding box center [588, 192] width 923 height 15
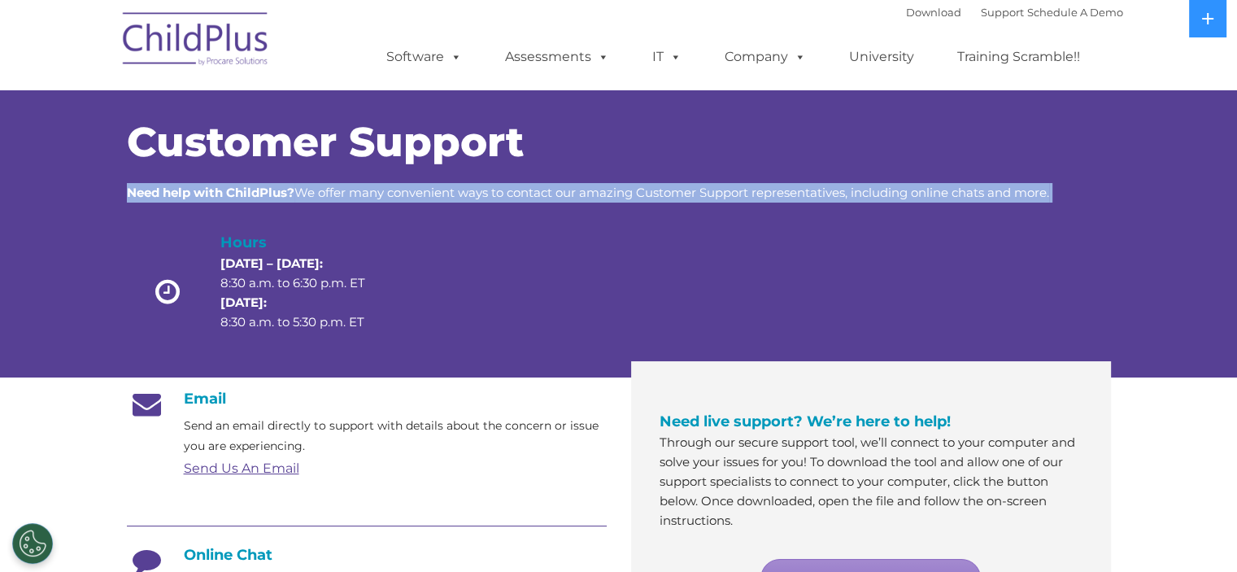
click at [710, 185] on span "Need help with ChildPlus? We offer many convenient ways to contact our amazing …" at bounding box center [588, 192] width 923 height 15
click at [709, 185] on span "Need help with ChildPlus? We offer many convenient ways to contact our amazing …" at bounding box center [588, 192] width 923 height 15
drag, startPoint x: 172, startPoint y: 286, endPoint x: 181, endPoint y: 277, distance: 11.5
click at [172, 285] on icon at bounding box center [168, 291] width 58 height 28
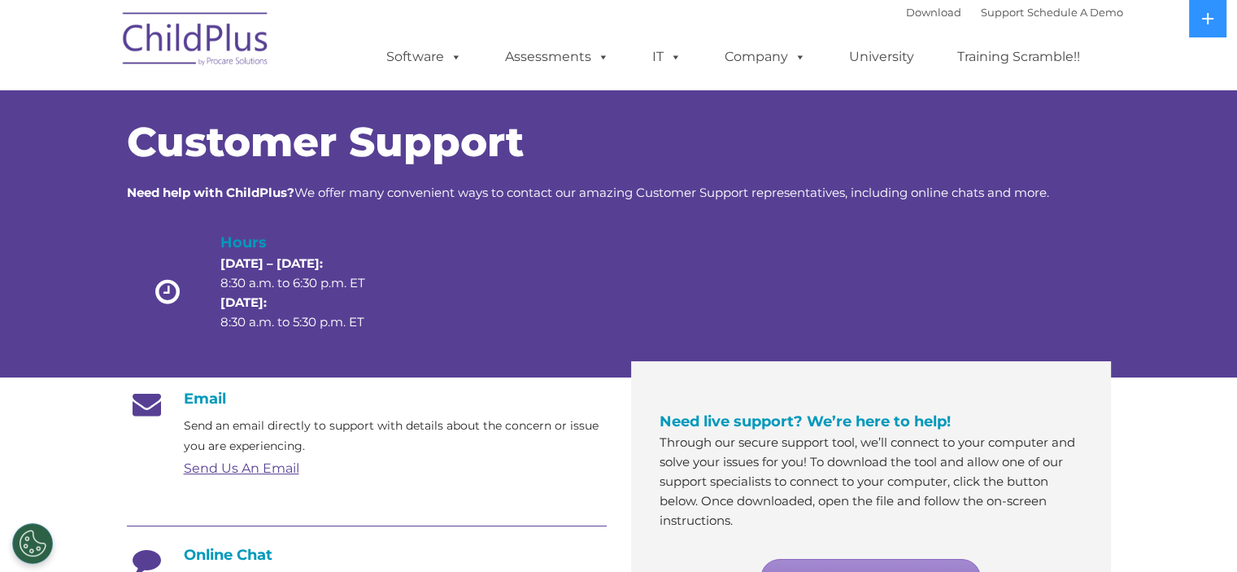
click at [257, 254] on p "[DATE] – [DATE]: 8:30 a.m. to 6:30 p.m. ET [DATE]: 8:30 a.m. to 5:30 p.m. ET" at bounding box center [306, 293] width 172 height 78
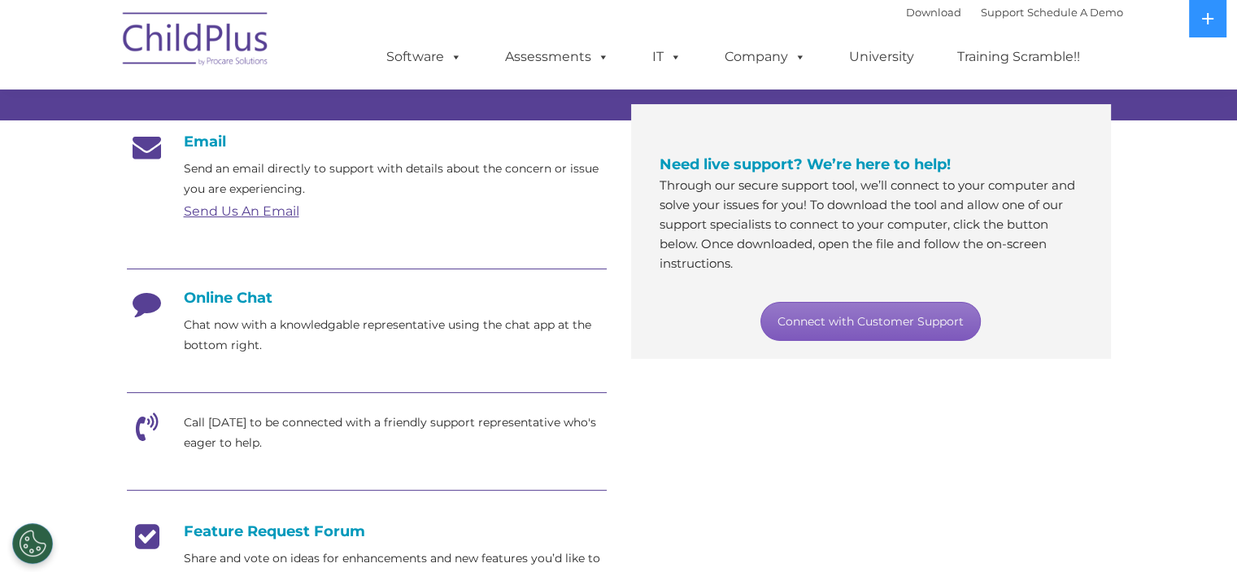
scroll to position [255, 0]
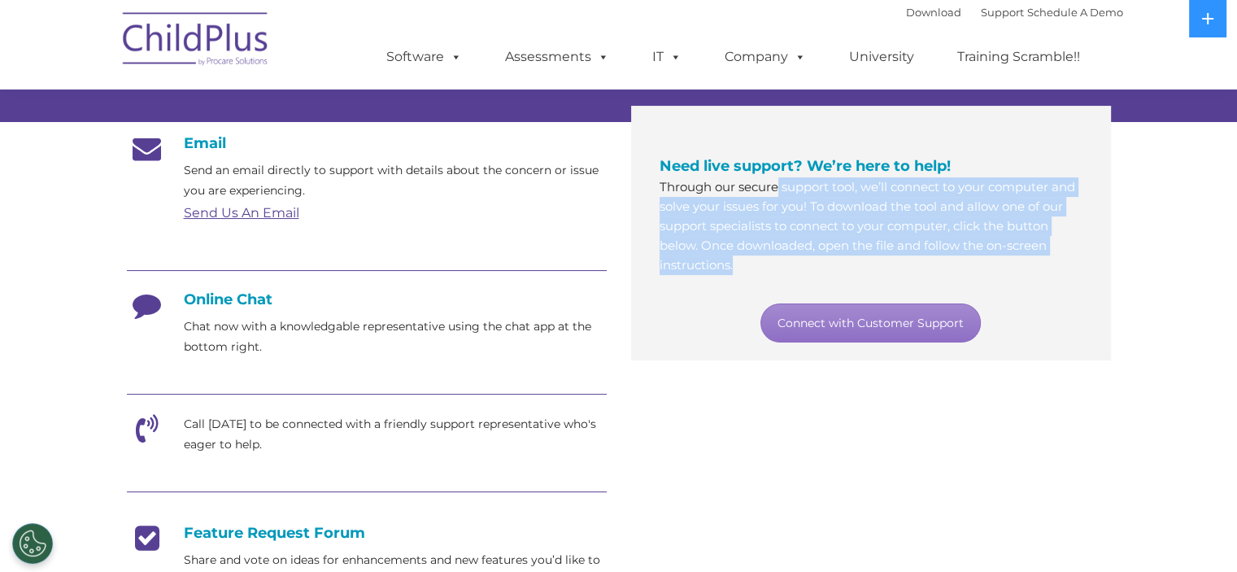
drag, startPoint x: 779, startPoint y: 184, endPoint x: 857, endPoint y: 259, distance: 108.2
click at [857, 259] on p "Through our secure support tool, we’ll connect to your computer and solve your …" at bounding box center [871, 226] width 423 height 98
drag, startPoint x: 888, startPoint y: 257, endPoint x: 632, endPoint y: 183, distance: 266.0
click at [632, 183] on div "Need live support? We’re here to help! Through our secure support tool, we’ll c…" at bounding box center [871, 233] width 480 height 255
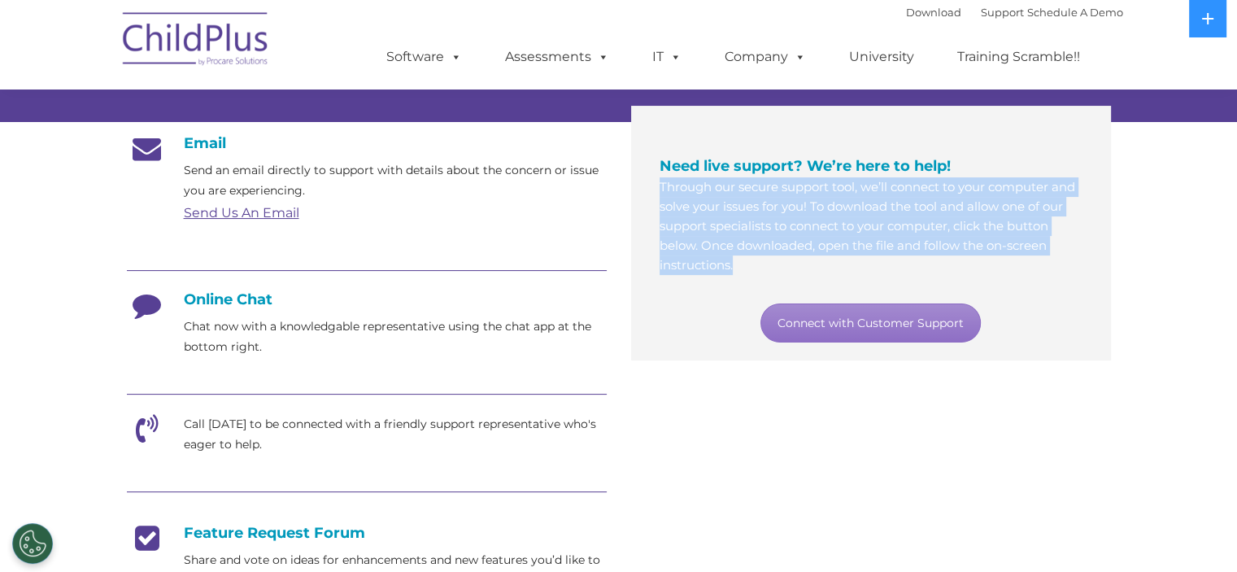
click at [712, 200] on p "Through our secure support tool, we’ll connect to your computer and solve your …" at bounding box center [871, 226] width 423 height 98
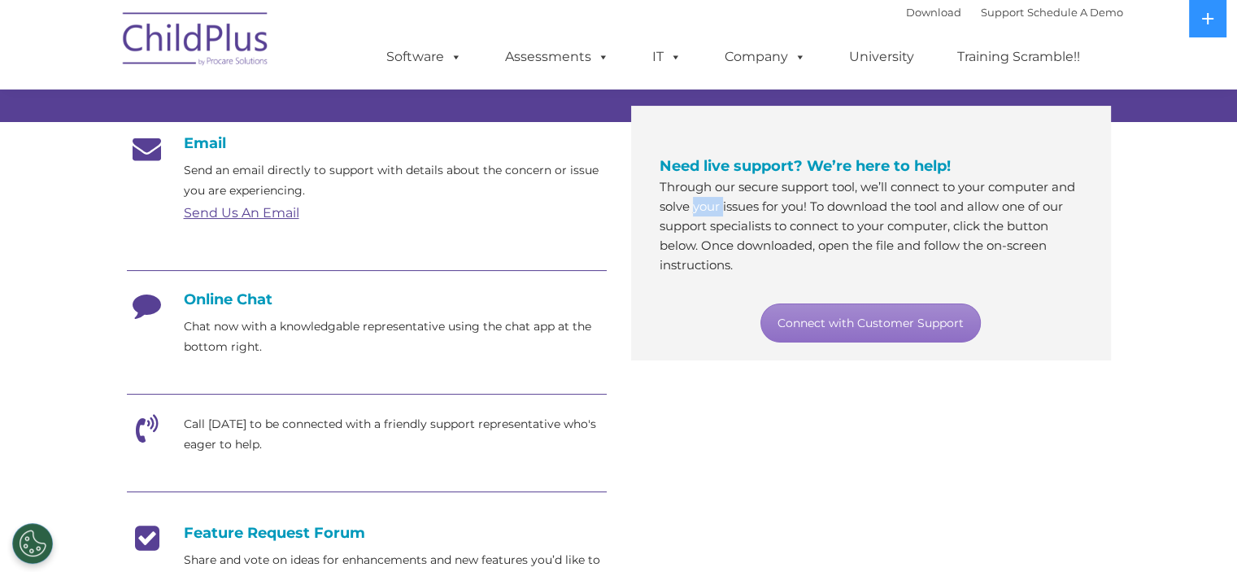
click at [712, 200] on p "Through our secure support tool, we’ll connect to your computer and solve your …" at bounding box center [871, 226] width 423 height 98
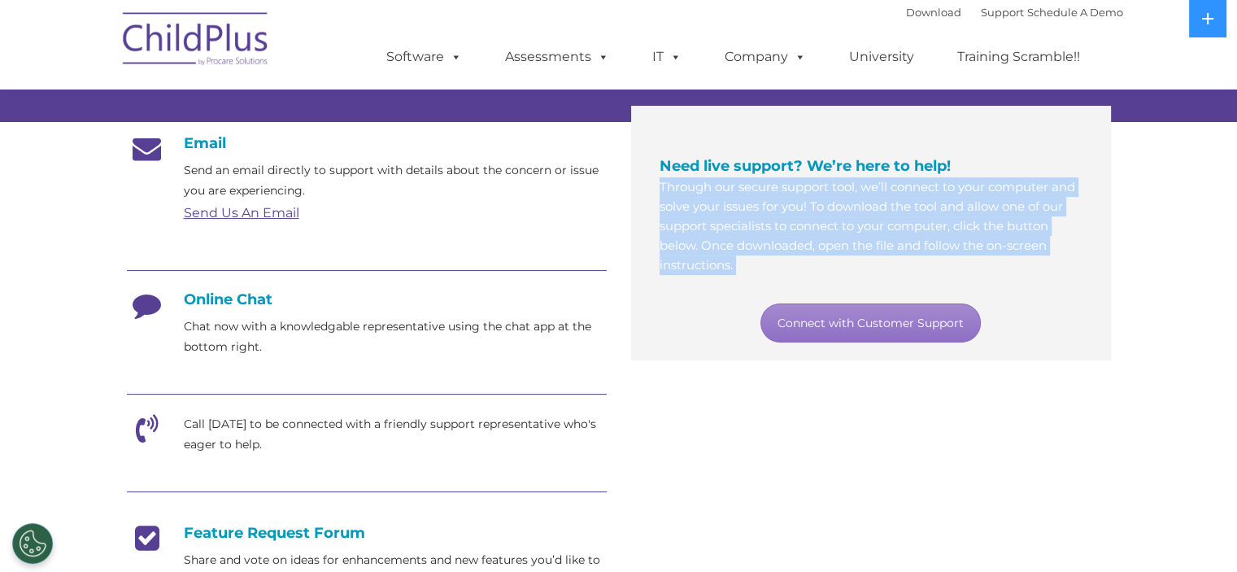
click at [712, 200] on p "Through our secure support tool, we’ll connect to your computer and solve your …" at bounding box center [871, 226] width 423 height 98
click at [838, 239] on p "Through our secure support tool, we’ll connect to your computer and solve your …" at bounding box center [871, 226] width 423 height 98
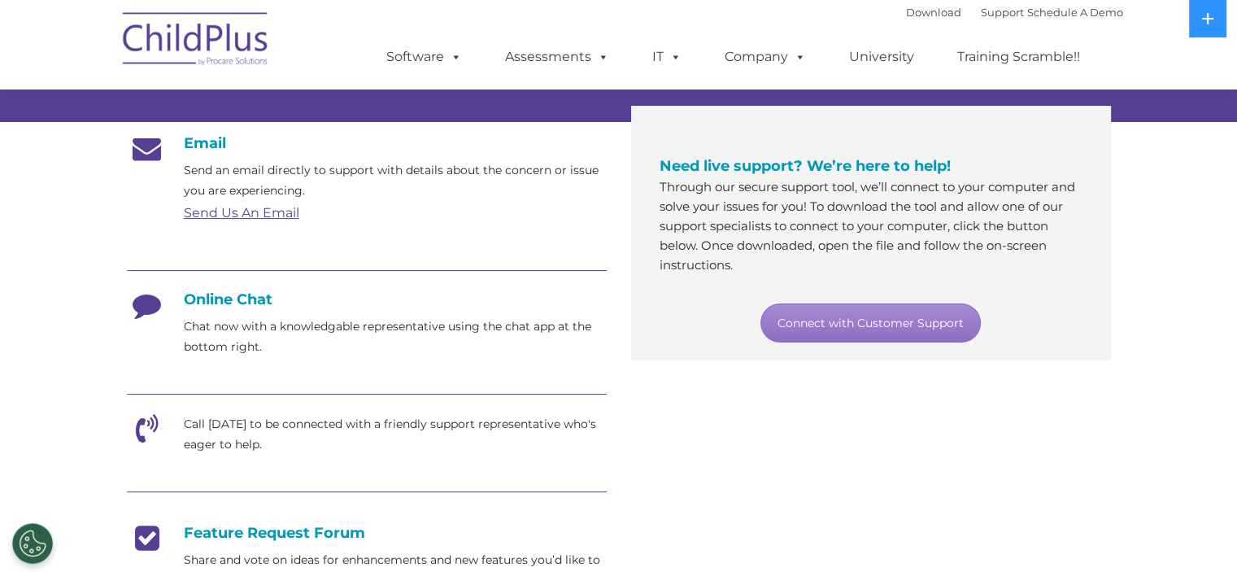
click at [563, 268] on div at bounding box center [367, 272] width 480 height 37
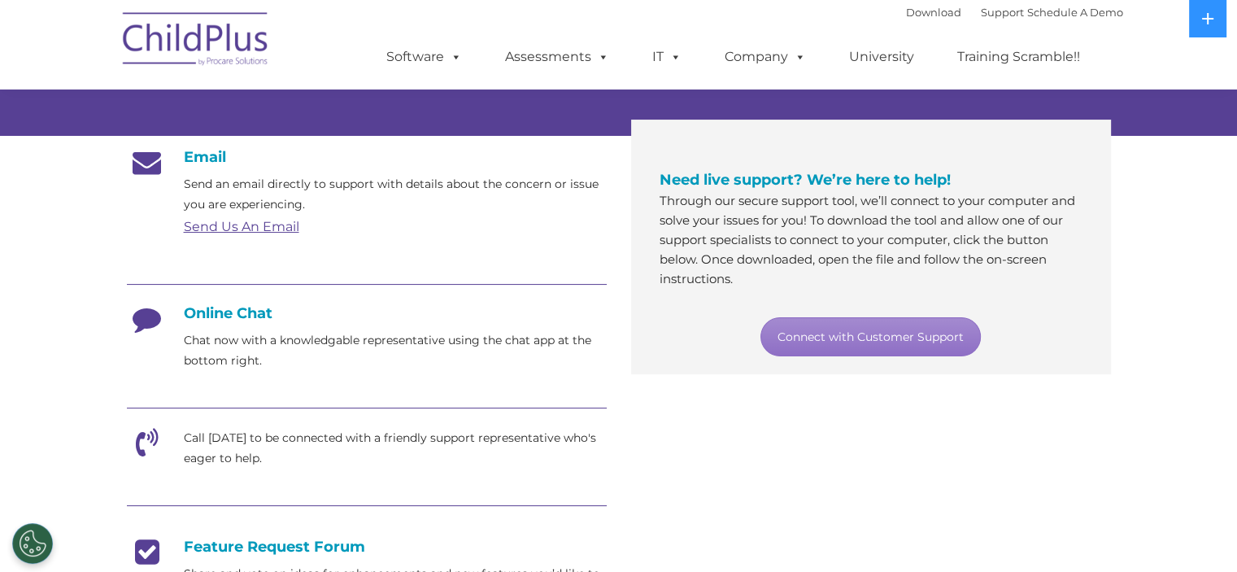
scroll to position [0, 0]
